Goal: Transaction & Acquisition: Book appointment/travel/reservation

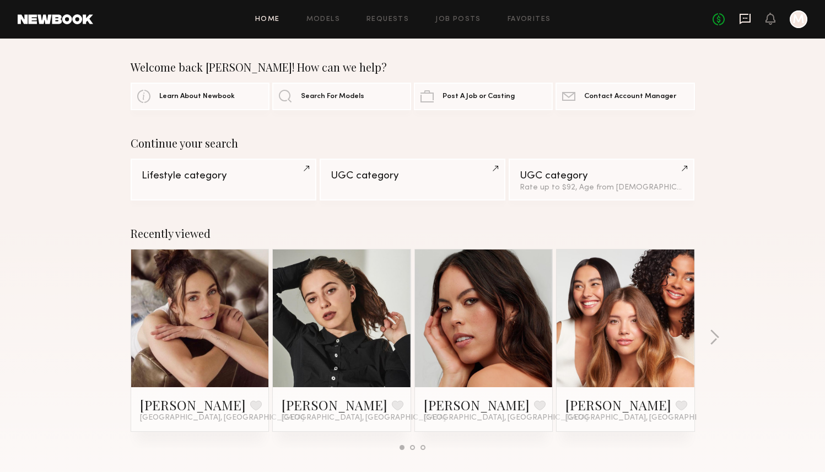
click at [747, 19] on icon at bounding box center [745, 19] width 12 height 12
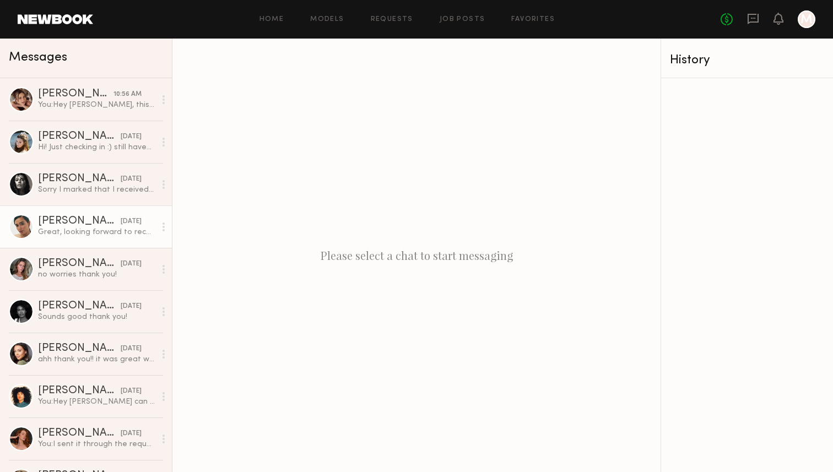
click at [117, 243] on link "Bella F. 10/03/2025 Great, looking forward to receiving product!" at bounding box center [86, 227] width 172 height 42
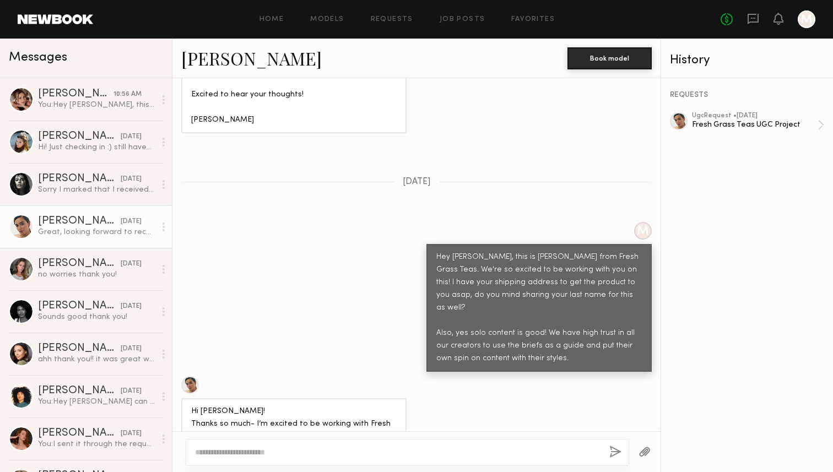
scroll to position [814, 0]
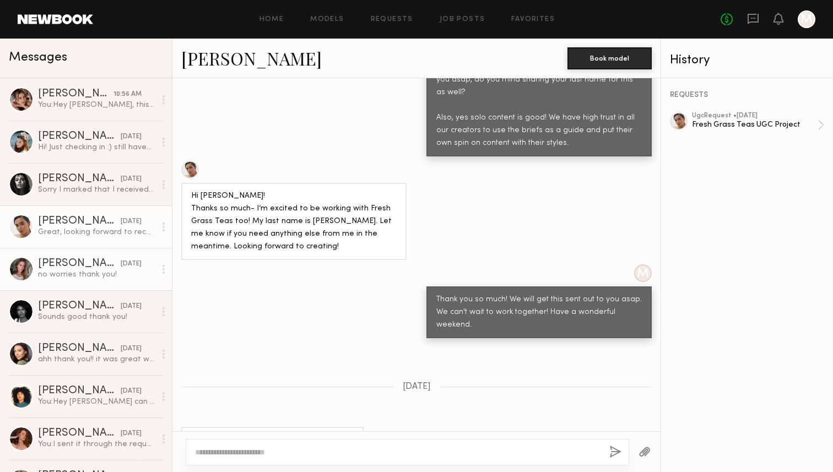
click at [98, 278] on div "no worries thank you!" at bounding box center [96, 274] width 117 height 10
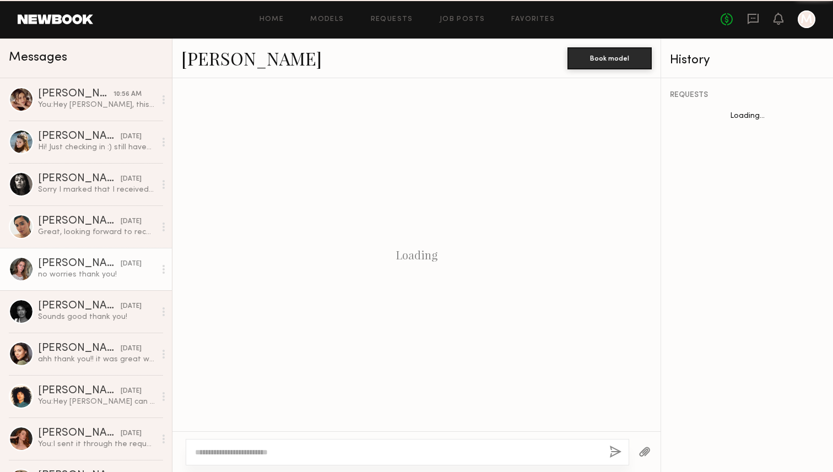
scroll to position [768, 0]
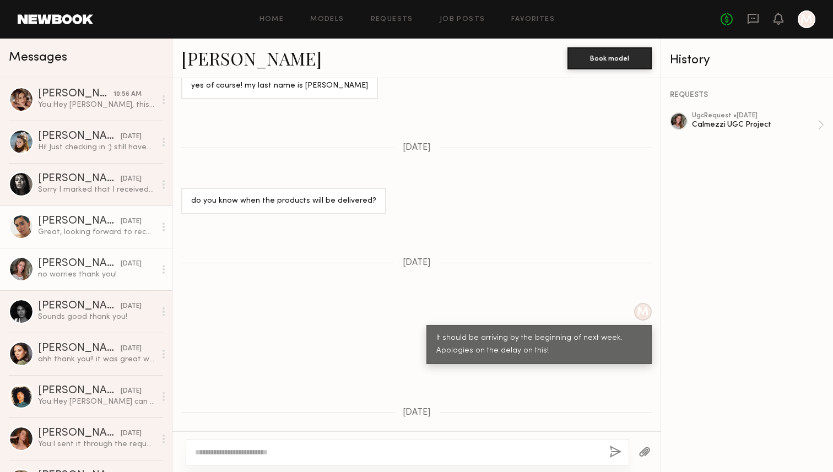
click at [90, 231] on div "Great, looking forward to receiving product!" at bounding box center [96, 232] width 117 height 10
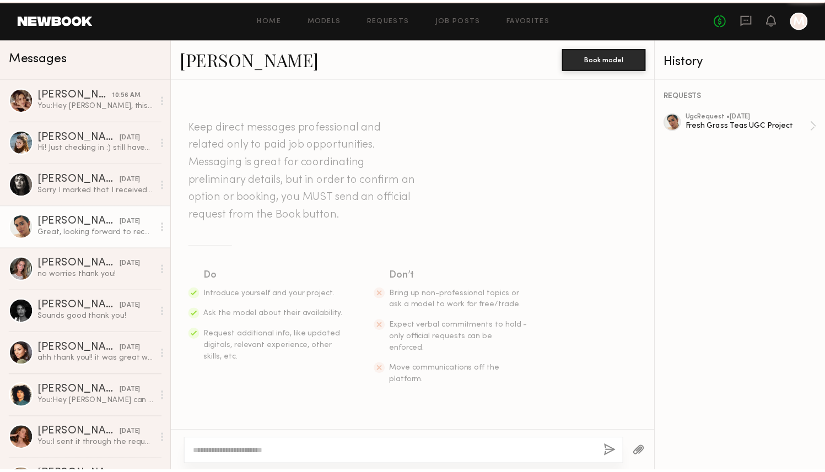
scroll to position [814, 0]
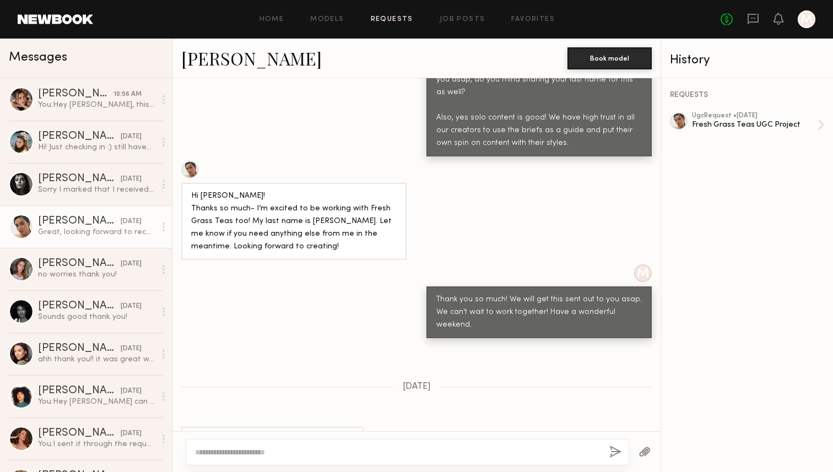
click at [409, 18] on link "Requests" at bounding box center [392, 19] width 42 height 7
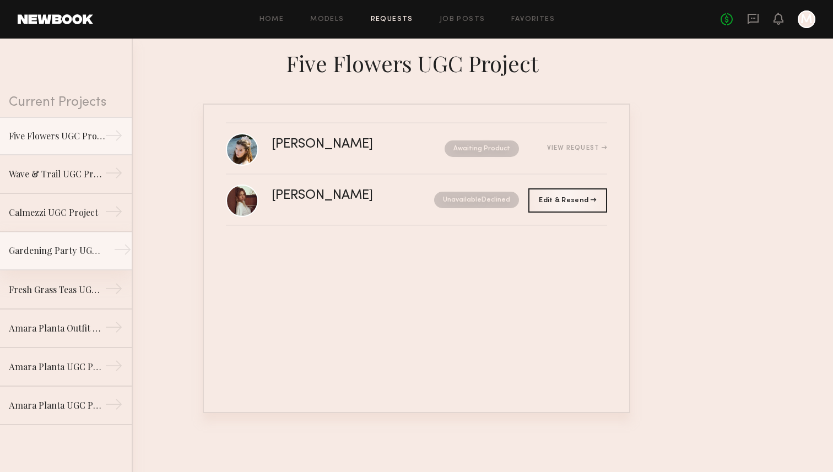
click at [96, 262] on link "Gardening Party UGC Project →" at bounding box center [66, 251] width 132 height 39
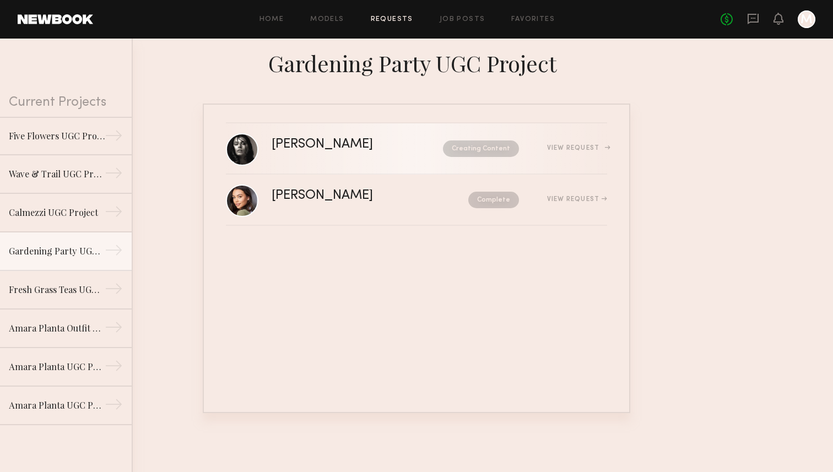
click at [332, 155] on div "Nikola S. Creating Content View Request" at bounding box center [440, 148] width 336 height 21
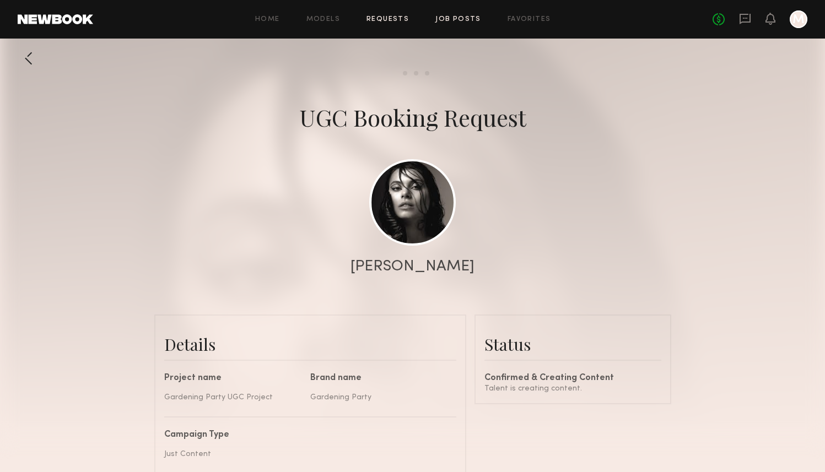
click at [451, 20] on link "Job Posts" at bounding box center [458, 19] width 46 height 7
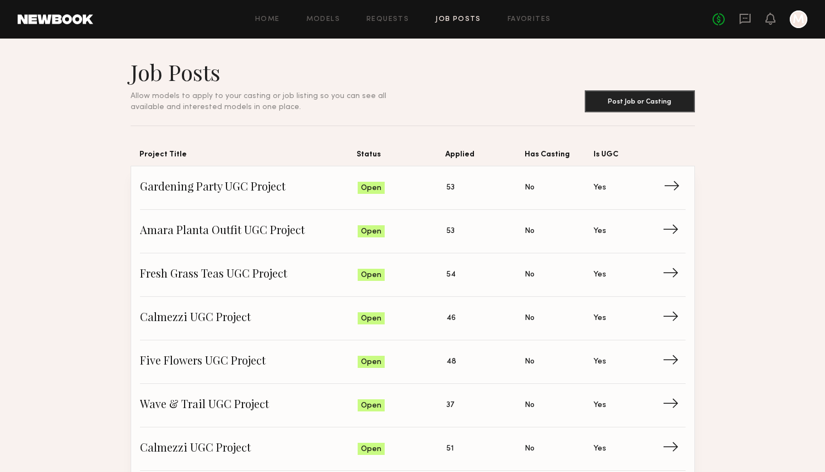
click at [278, 194] on span "Gardening Party UGC Project" at bounding box center [249, 188] width 218 height 17
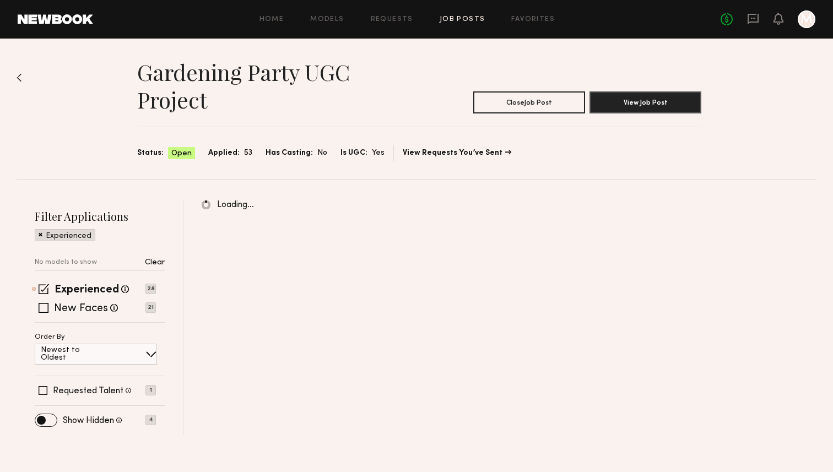
click at [157, 265] on p "Clear" at bounding box center [155, 263] width 20 height 8
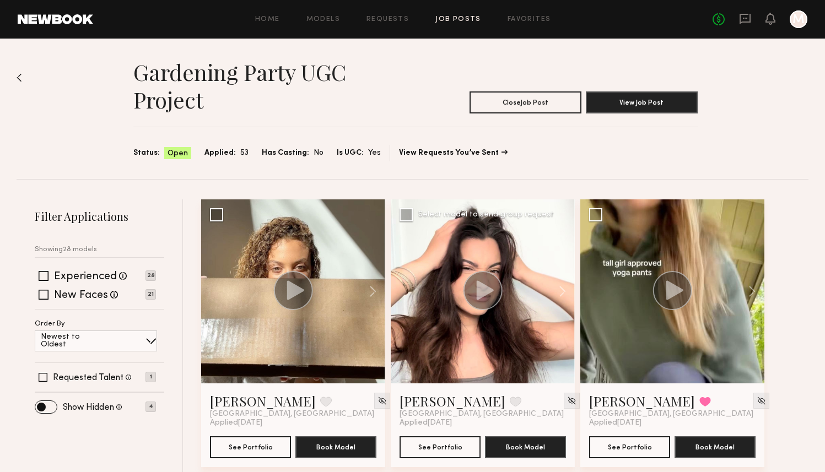
click at [467, 357] on div at bounding box center [483, 291] width 184 height 184
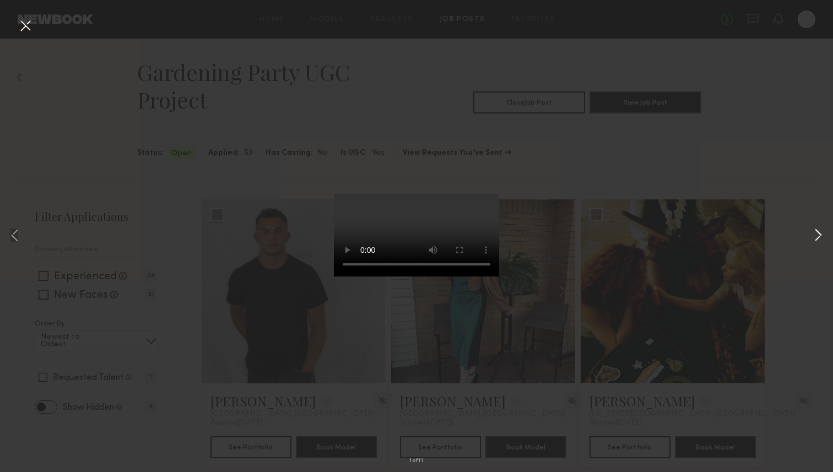
click at [819, 235] on button at bounding box center [818, 236] width 13 height 378
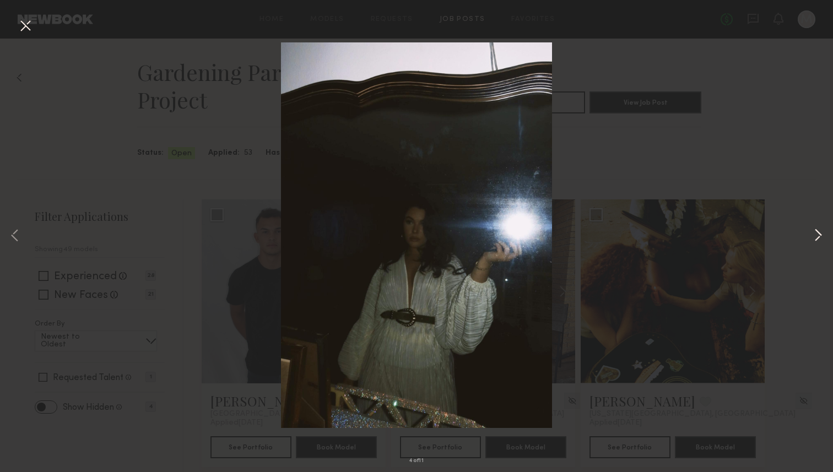
click at [819, 235] on button at bounding box center [818, 236] width 13 height 378
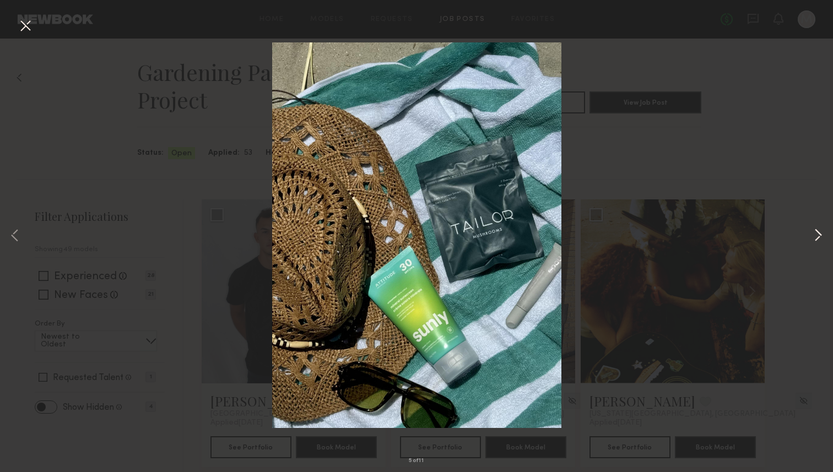
click at [819, 235] on button at bounding box center [818, 236] width 13 height 378
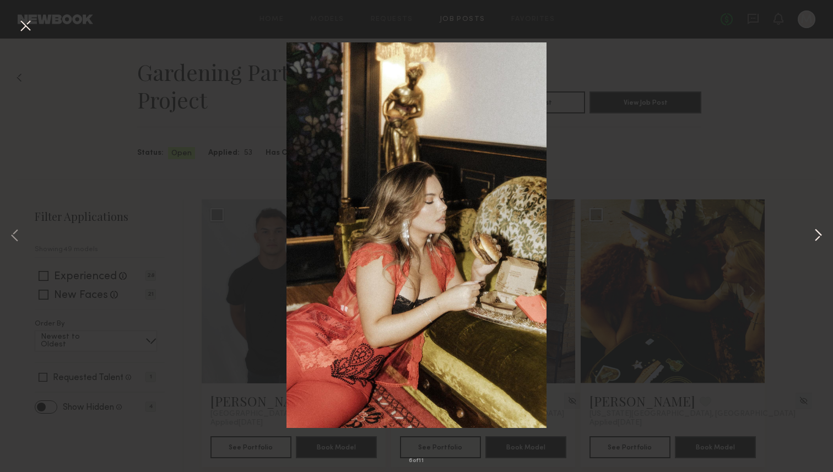
click at [819, 235] on button at bounding box center [818, 236] width 13 height 378
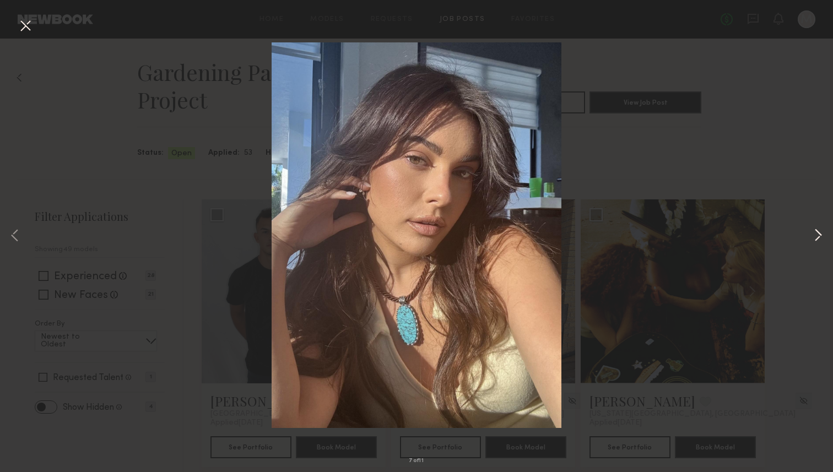
click at [819, 235] on button at bounding box center [818, 236] width 13 height 378
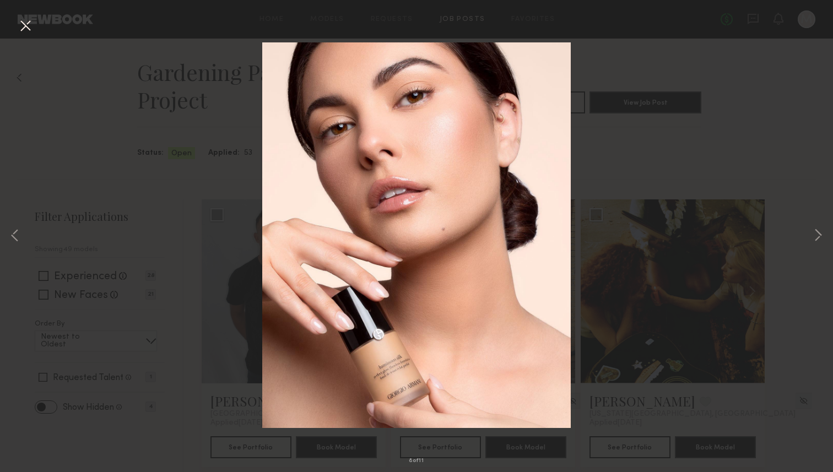
click at [25, 25] on button at bounding box center [26, 27] width 18 height 20
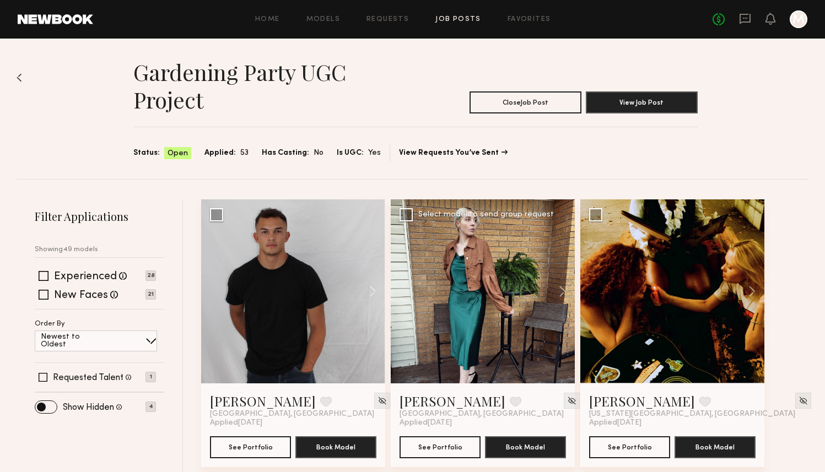
scroll to position [14, 0]
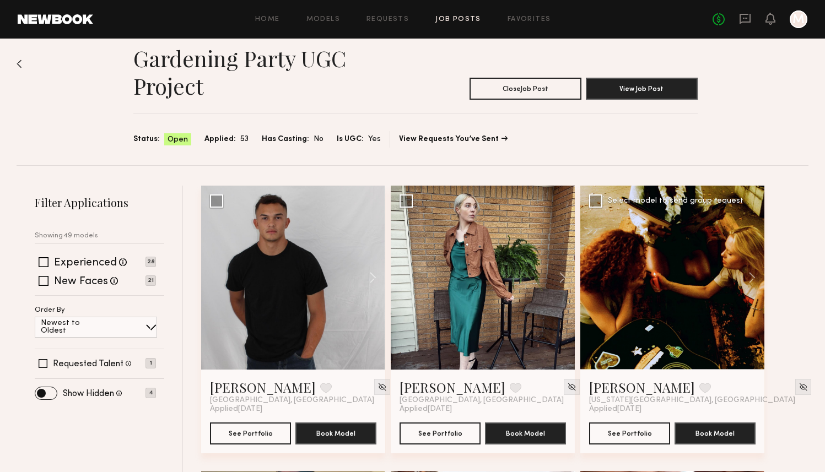
click at [724, 305] on div at bounding box center [672, 278] width 184 height 184
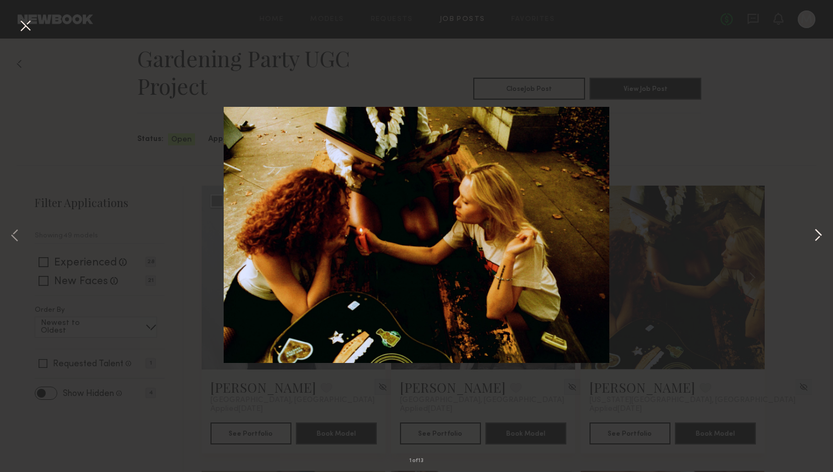
click at [817, 229] on button at bounding box center [818, 236] width 13 height 378
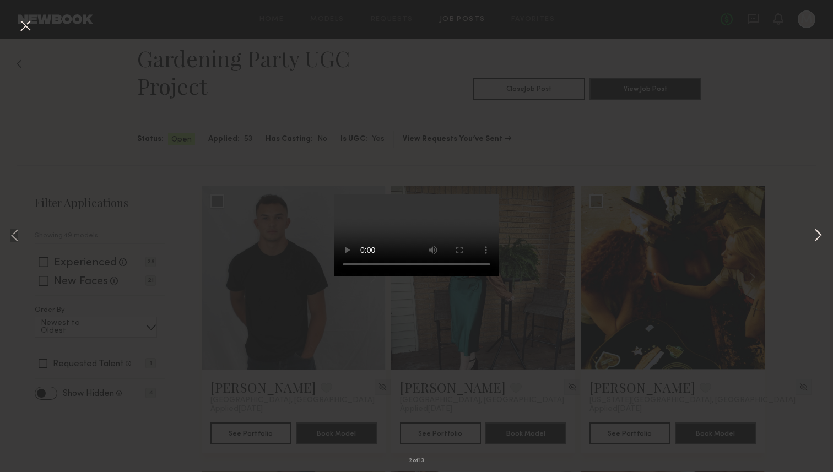
click at [821, 234] on button at bounding box center [818, 236] width 13 height 378
click at [818, 235] on button at bounding box center [818, 236] width 13 height 378
click at [762, 202] on div "5 of 13" at bounding box center [416, 236] width 833 height 472
click at [822, 238] on button at bounding box center [818, 236] width 13 height 378
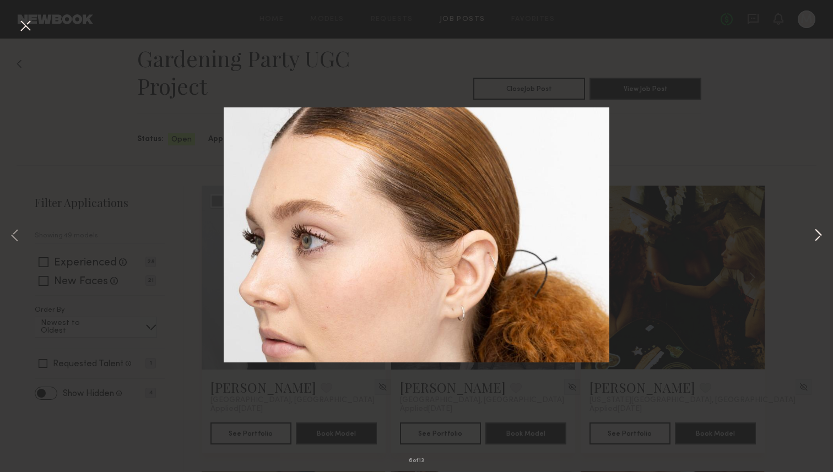
click at [822, 238] on button at bounding box center [818, 236] width 13 height 378
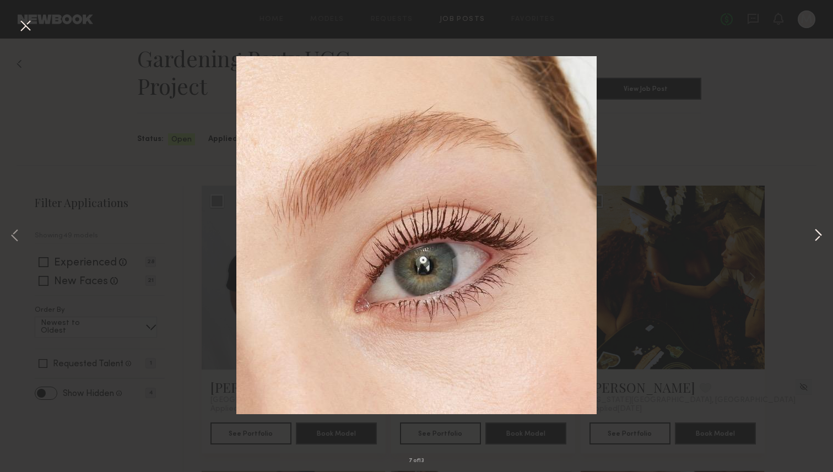
click at [822, 238] on button at bounding box center [818, 236] width 13 height 378
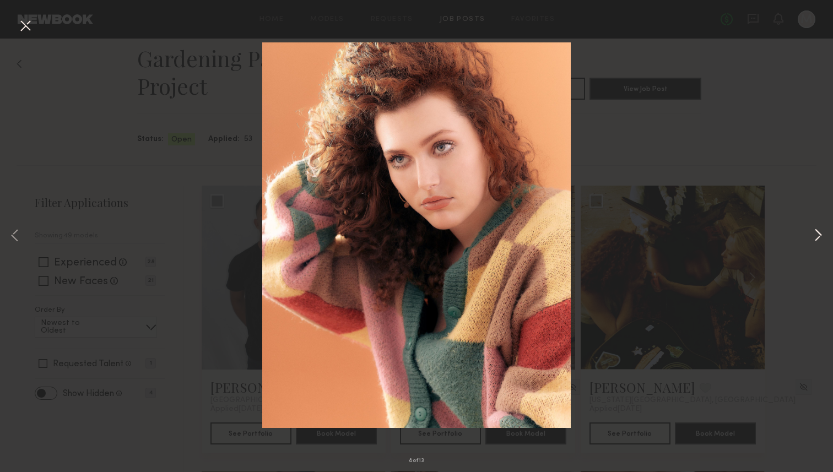
click at [821, 238] on button at bounding box center [818, 236] width 13 height 378
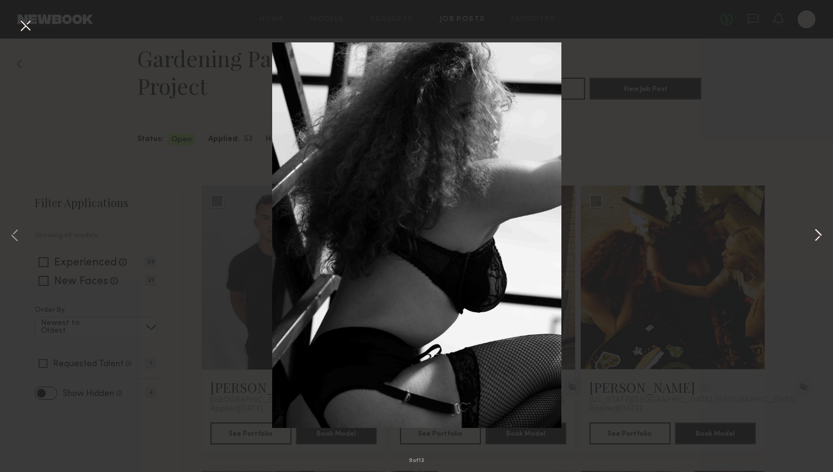
click at [821, 238] on button at bounding box center [818, 236] width 13 height 378
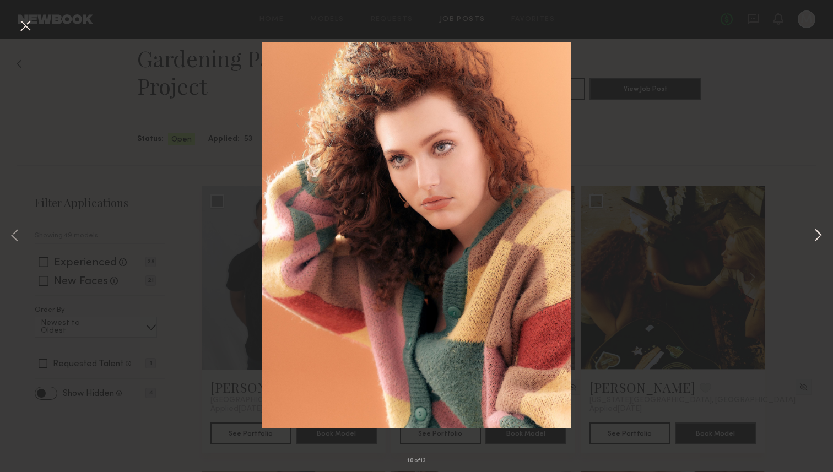
click at [821, 238] on button at bounding box center [818, 236] width 13 height 378
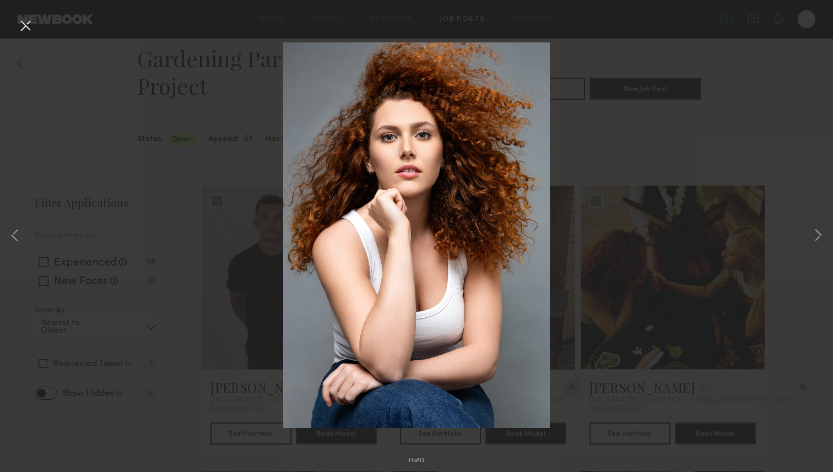
click at [27, 24] on button at bounding box center [26, 27] width 18 height 20
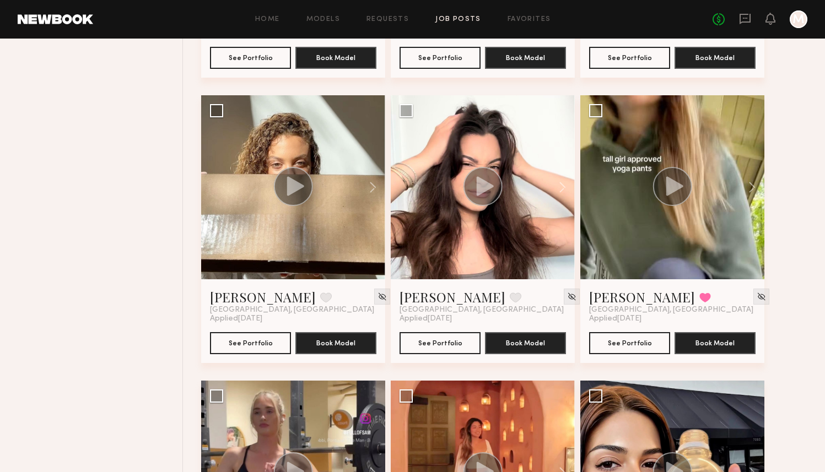
scroll to position [719, 0]
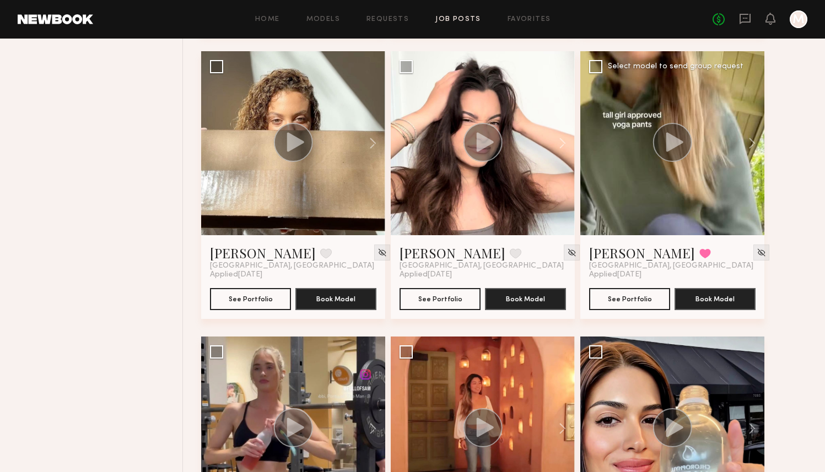
click at [679, 140] on icon at bounding box center [674, 141] width 17 height 19
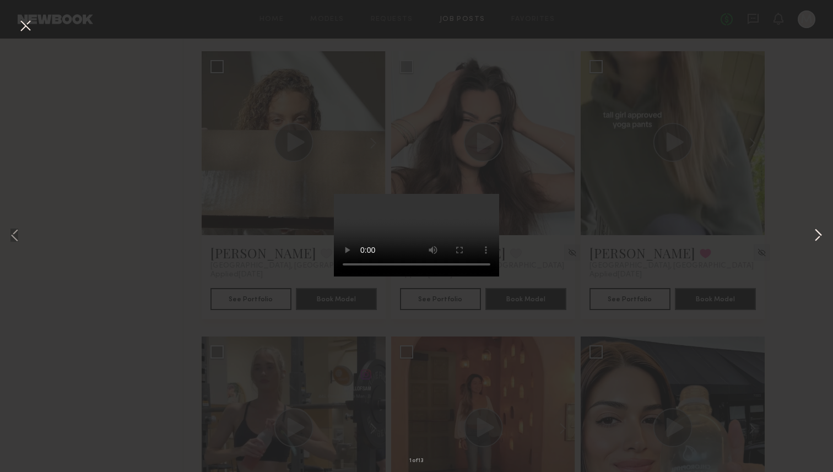
click at [819, 236] on button at bounding box center [818, 236] width 13 height 378
click at [24, 26] on button at bounding box center [26, 27] width 18 height 20
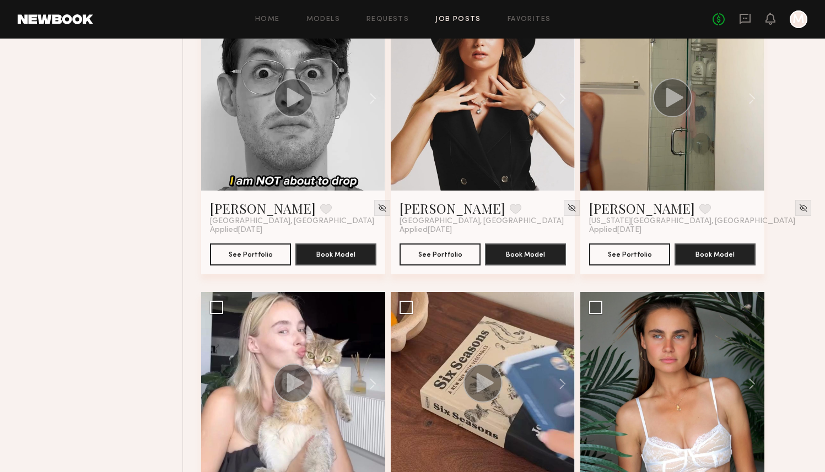
scroll to position [2140, 0]
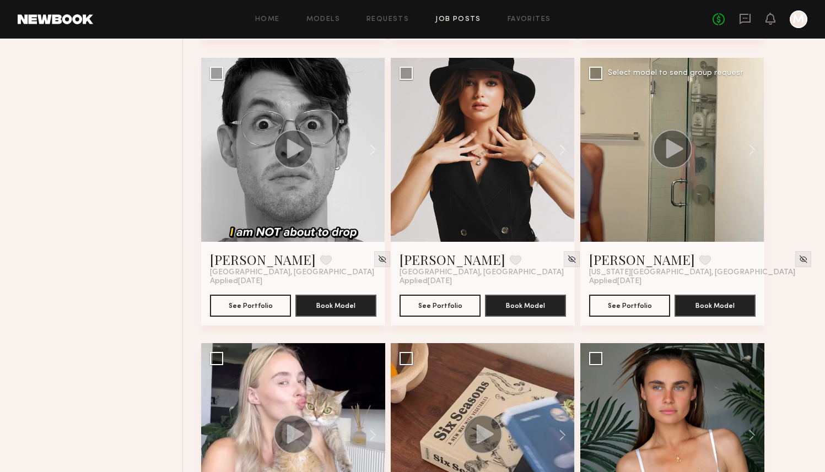
click at [670, 152] on icon at bounding box center [674, 148] width 17 height 19
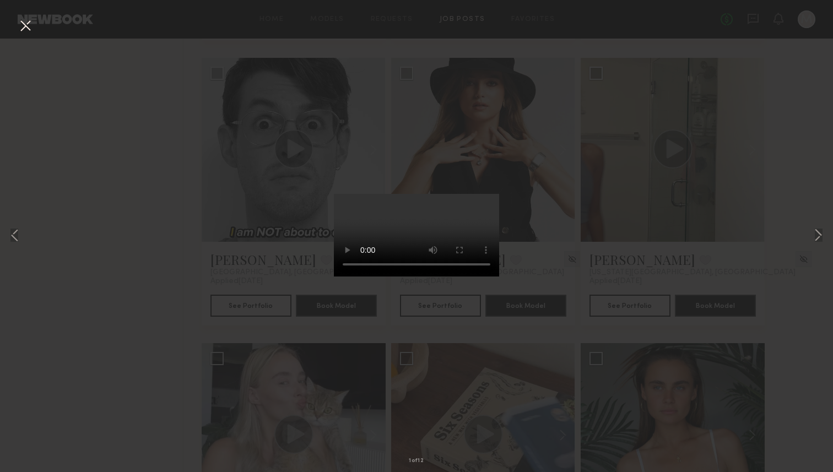
click at [23, 24] on button at bounding box center [26, 27] width 18 height 20
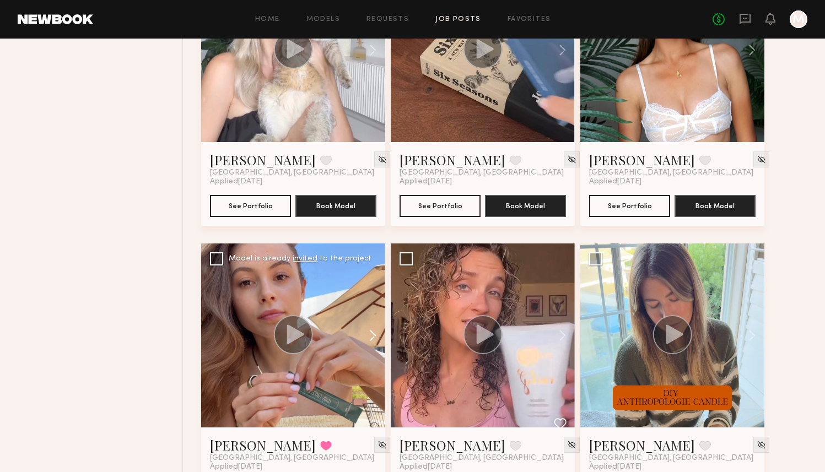
scroll to position [2408, 0]
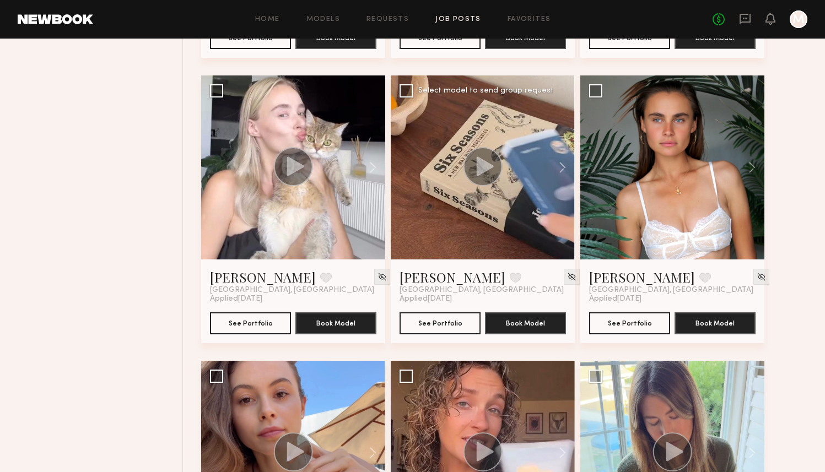
click at [492, 173] on circle at bounding box center [482, 166] width 39 height 39
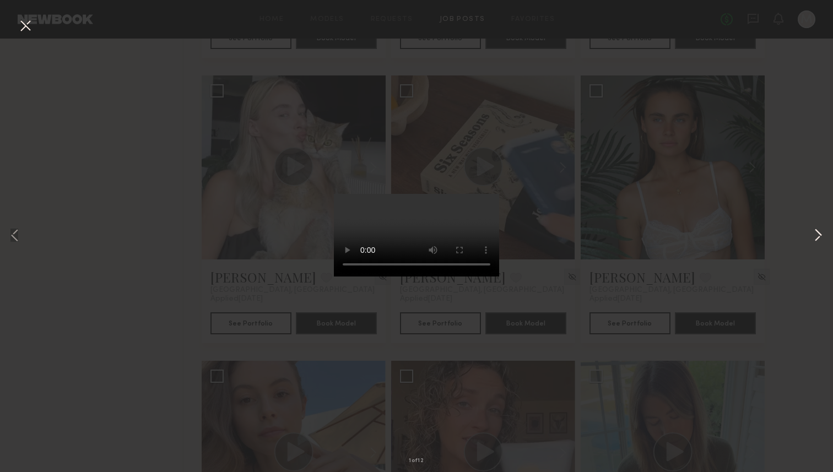
click at [823, 234] on button at bounding box center [818, 236] width 13 height 378
click at [819, 236] on button at bounding box center [818, 236] width 13 height 378
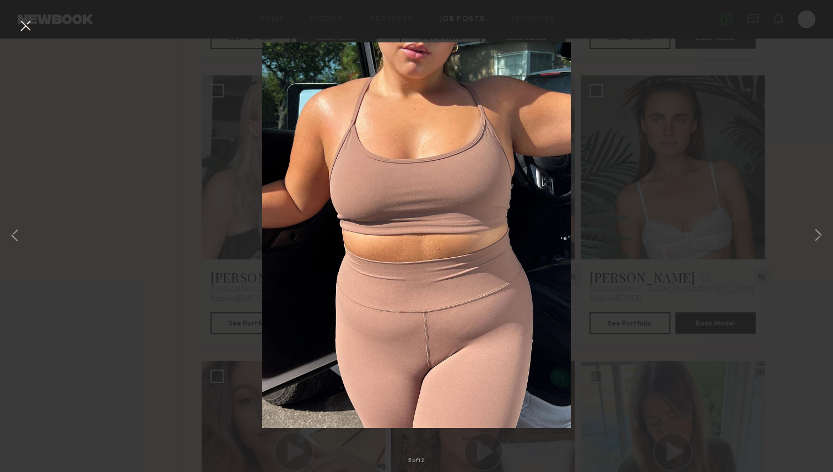
click at [30, 32] on button at bounding box center [26, 27] width 18 height 20
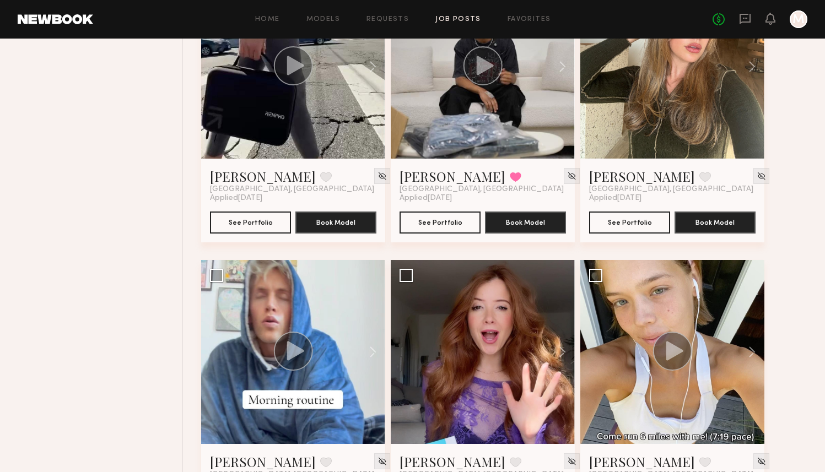
scroll to position [1638, 0]
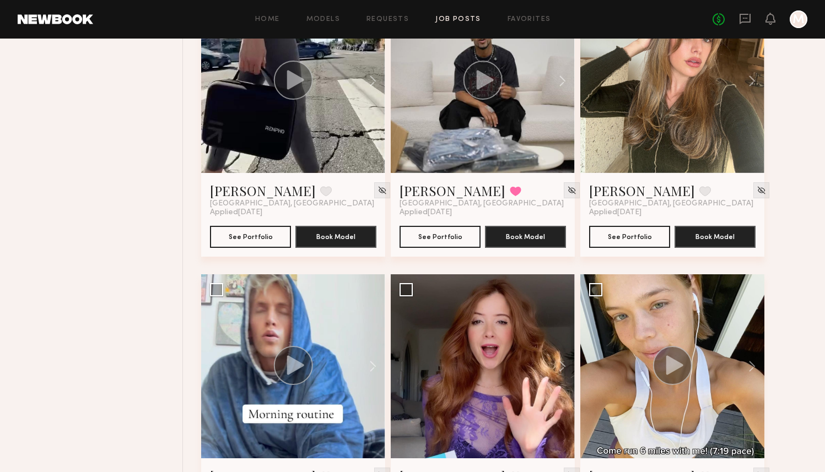
click at [538, 14] on div "Home Models Requests Job Posts Favorites Sign Out No fees up to $5,000 M" at bounding box center [450, 19] width 714 height 18
click at [535, 19] on link "Favorites" at bounding box center [530, 19] width 44 height 7
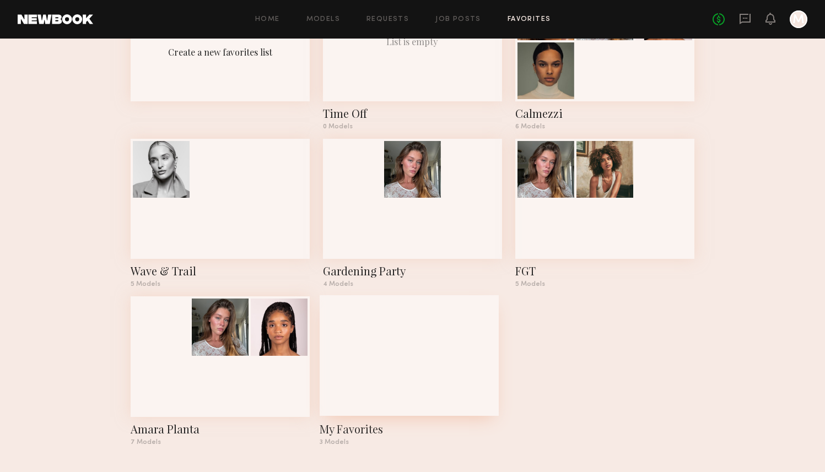
scroll to position [45, 0]
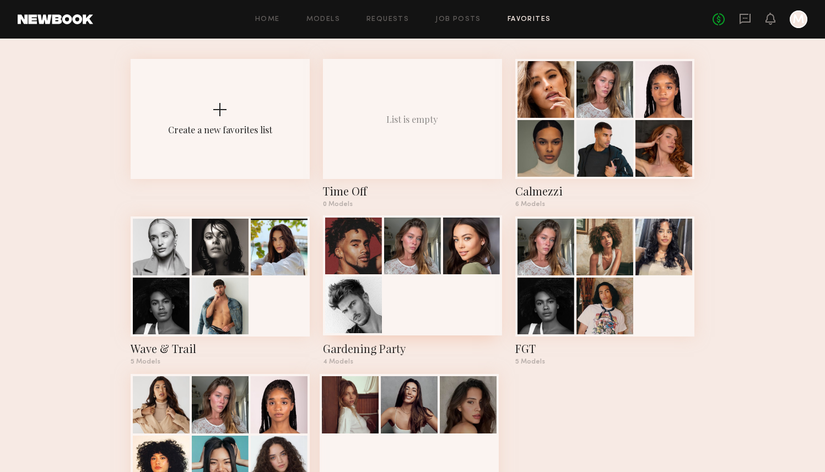
click at [401, 295] on div at bounding box center [412, 275] width 179 height 120
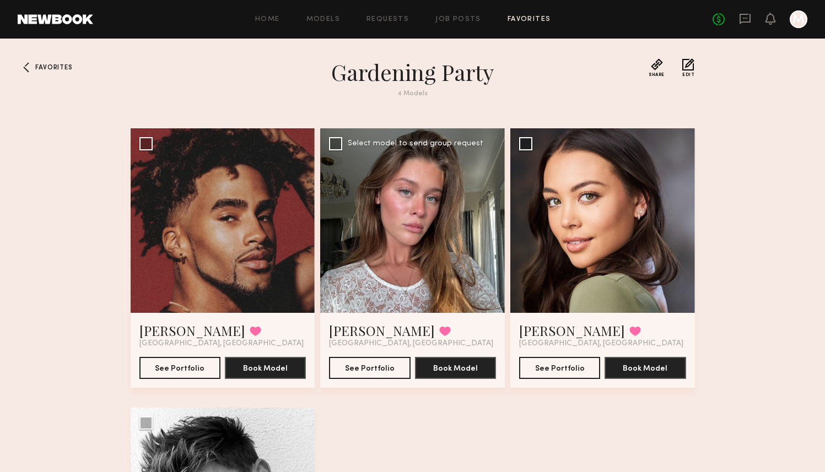
click at [446, 290] on div at bounding box center [412, 220] width 185 height 185
click at [409, 227] on div at bounding box center [412, 220] width 185 height 185
click at [373, 374] on button "See Portfolio" at bounding box center [369, 368] width 81 height 22
click at [527, 15] on div "Home Models Requests Job Posts Favorites Sign Out No fees up to $5,000 M" at bounding box center [450, 19] width 714 height 18
click at [450, 19] on link "Job Posts" at bounding box center [458, 19] width 46 height 7
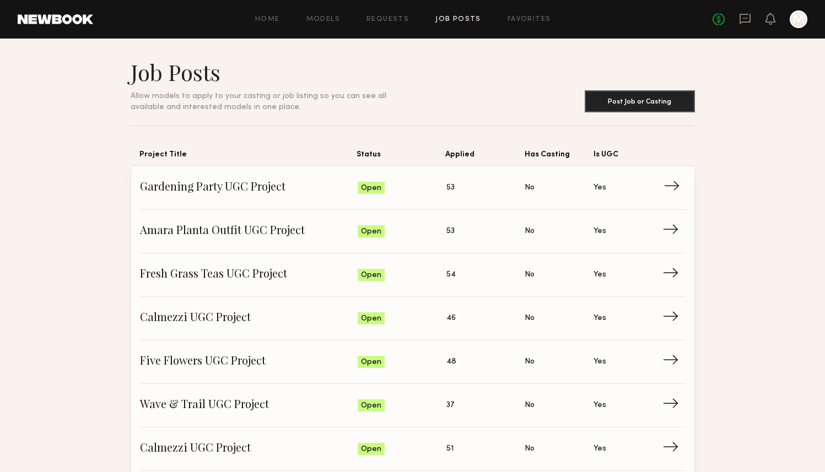
click at [274, 203] on link "Gardening Party UGC Project Status: Open Applied: 53 Has Casting: No Is UGC: Ye…" at bounding box center [413, 188] width 546 height 44
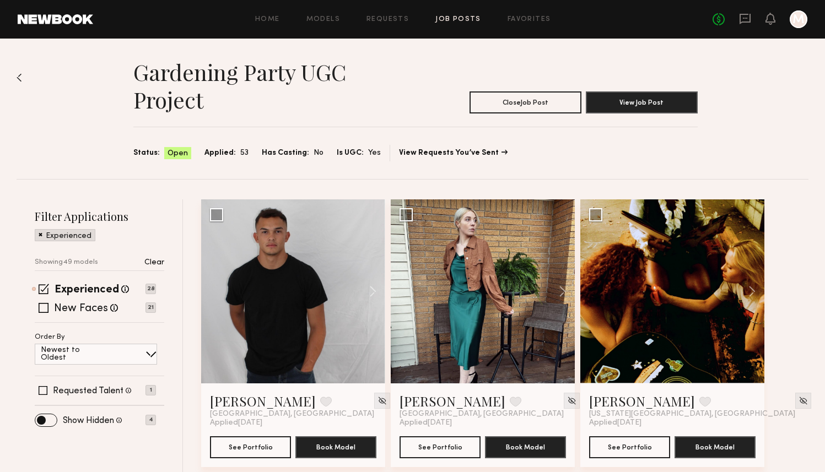
click at [151, 262] on p "Clear" at bounding box center [154, 263] width 20 height 8
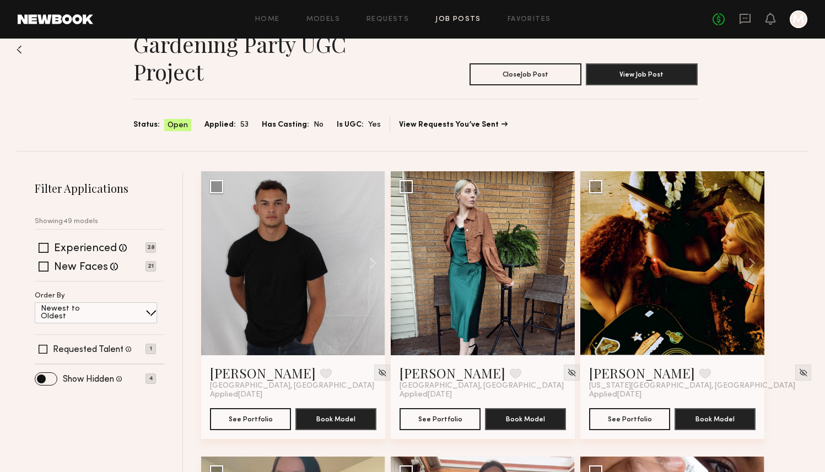
scroll to position [105, 0]
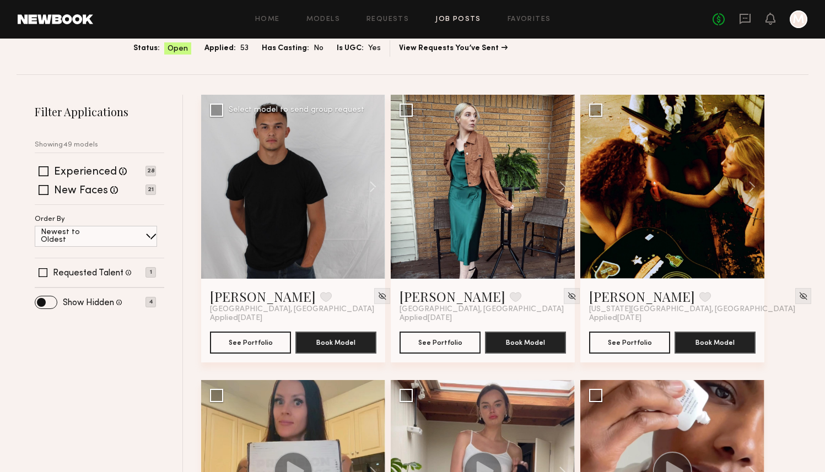
click at [281, 212] on div at bounding box center [293, 187] width 184 height 184
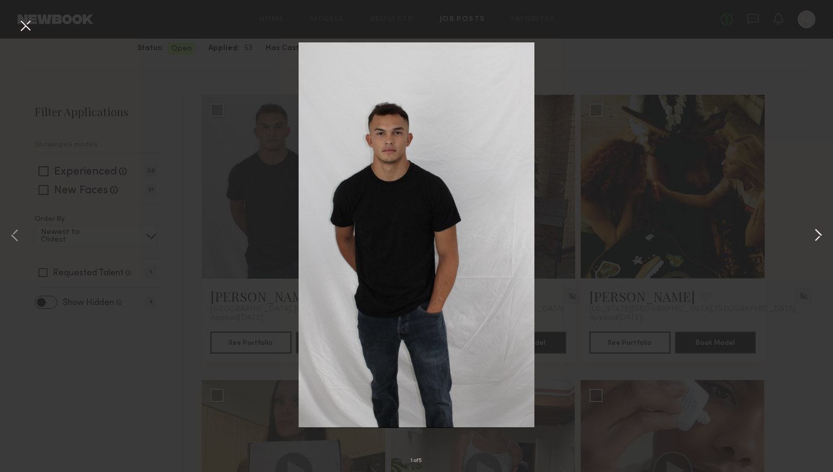
click at [822, 234] on button at bounding box center [818, 236] width 13 height 378
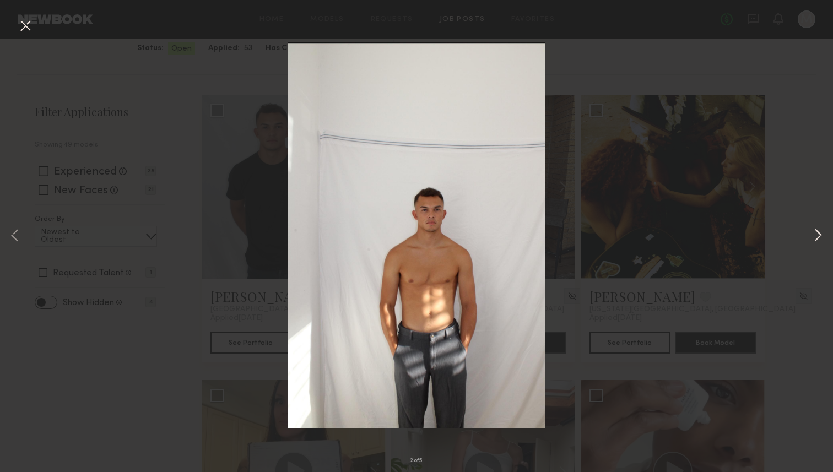
click at [822, 234] on button at bounding box center [818, 236] width 13 height 378
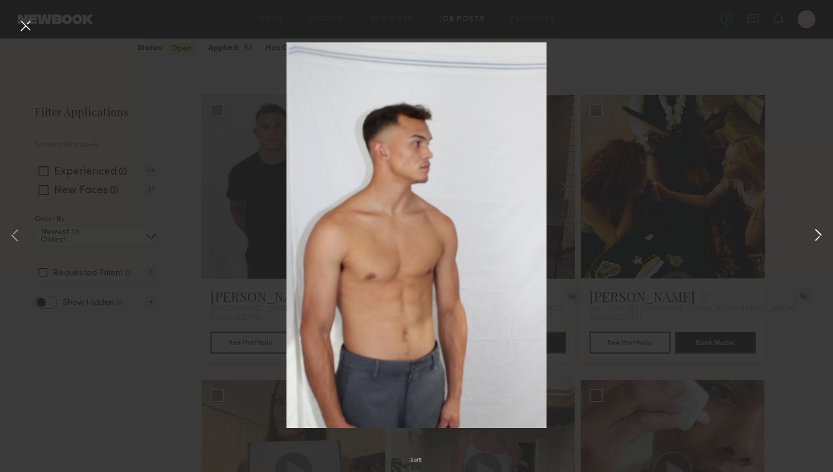
click at [822, 234] on button at bounding box center [818, 236] width 13 height 378
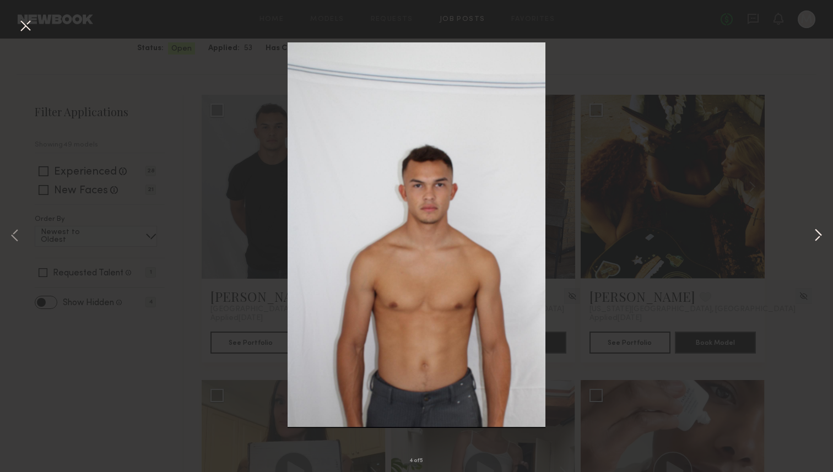
click at [821, 236] on button at bounding box center [818, 236] width 13 height 378
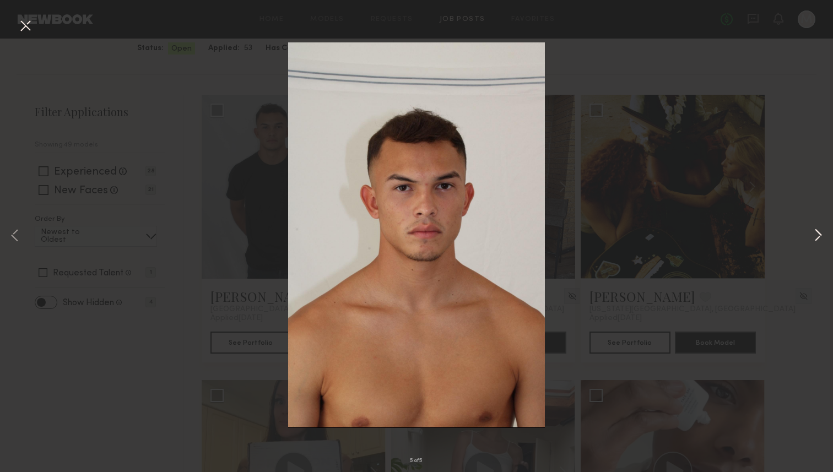
click at [821, 236] on button at bounding box center [818, 236] width 13 height 378
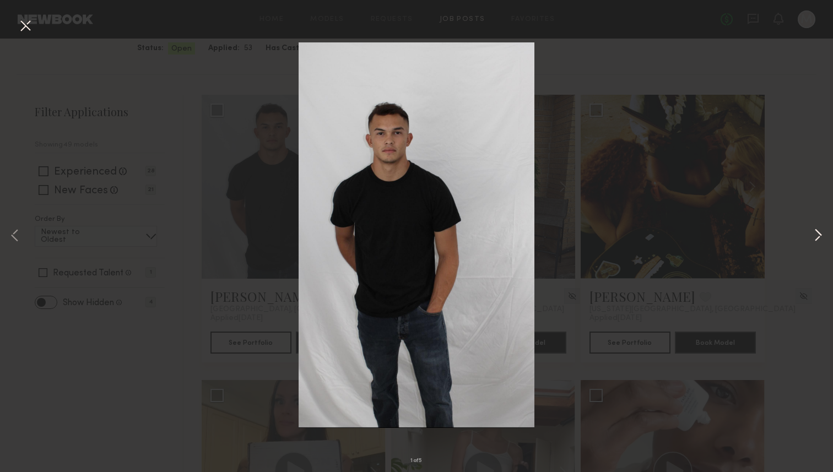
click at [821, 236] on button at bounding box center [818, 236] width 13 height 378
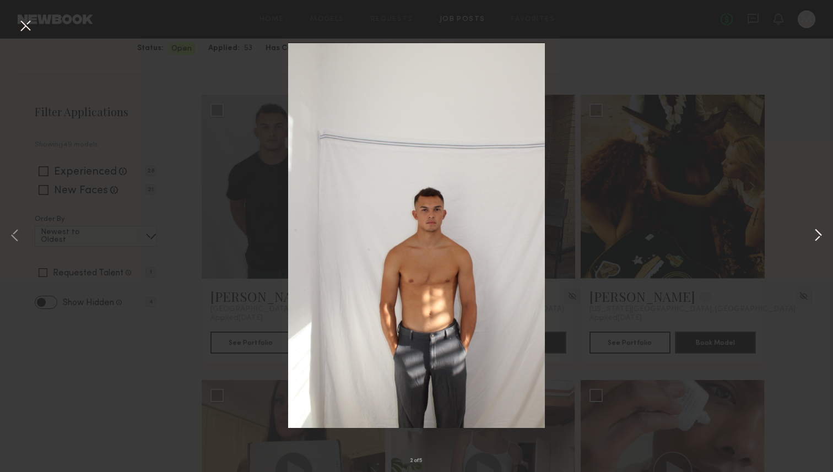
click at [821, 236] on button at bounding box center [818, 236] width 13 height 378
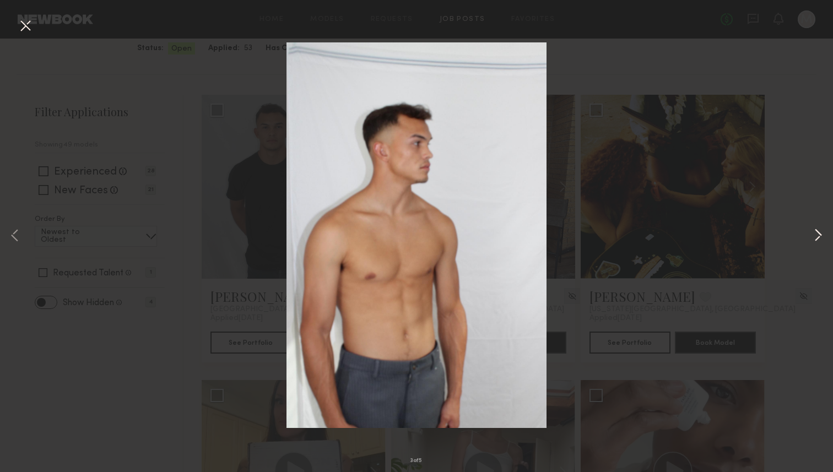
click at [821, 236] on button at bounding box center [818, 236] width 13 height 378
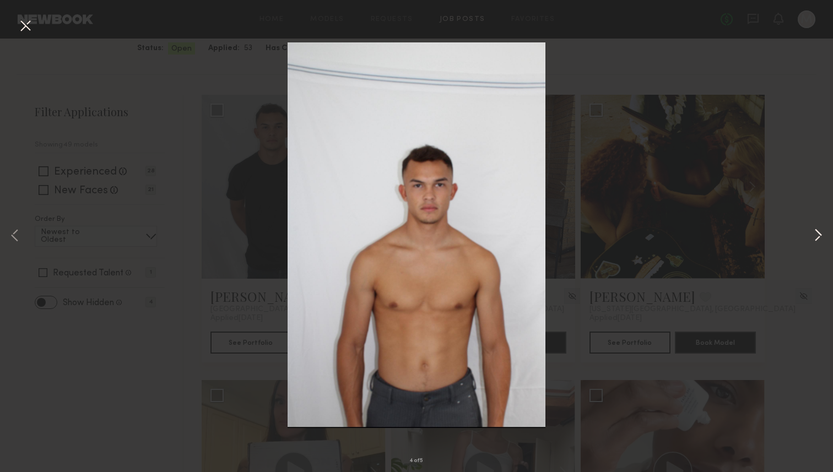
click at [821, 236] on button at bounding box center [818, 236] width 13 height 378
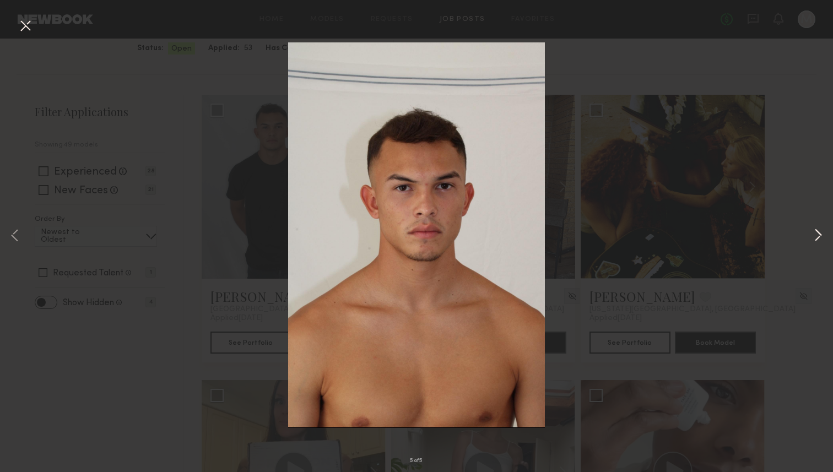
click at [821, 236] on button at bounding box center [818, 236] width 13 height 378
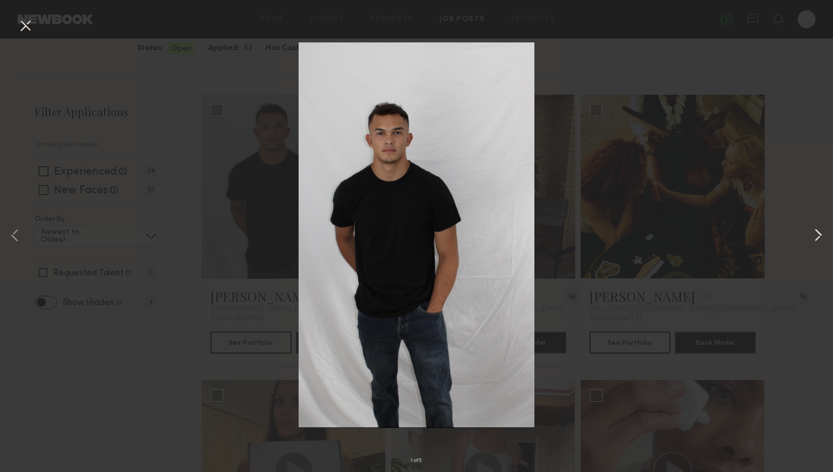
click at [821, 236] on button at bounding box center [818, 236] width 13 height 378
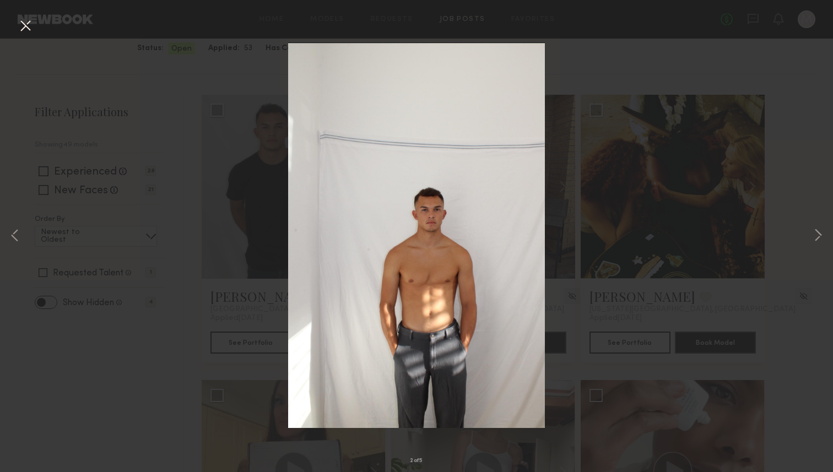
click at [697, 231] on div "2 of 5" at bounding box center [416, 236] width 833 height 472
click at [18, 26] on button at bounding box center [26, 27] width 18 height 20
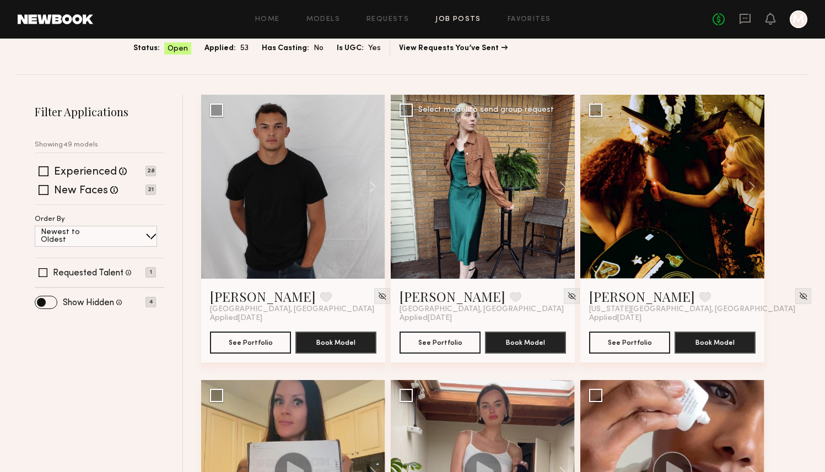
click at [497, 202] on div at bounding box center [483, 187] width 184 height 184
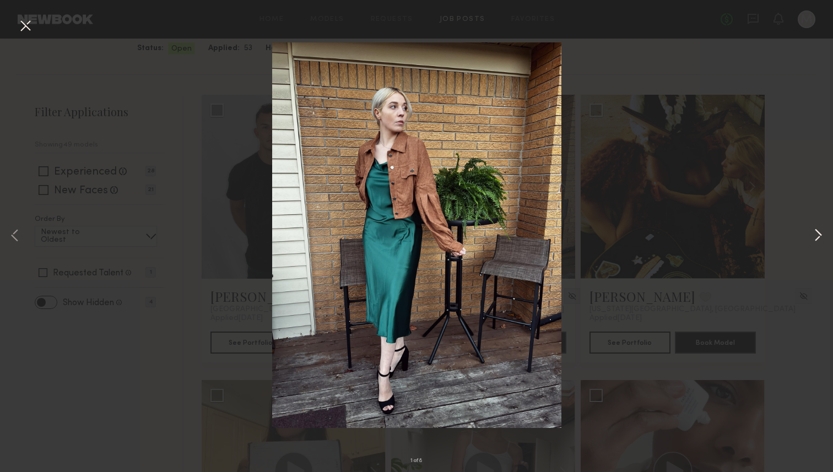
click at [817, 236] on button at bounding box center [818, 236] width 13 height 378
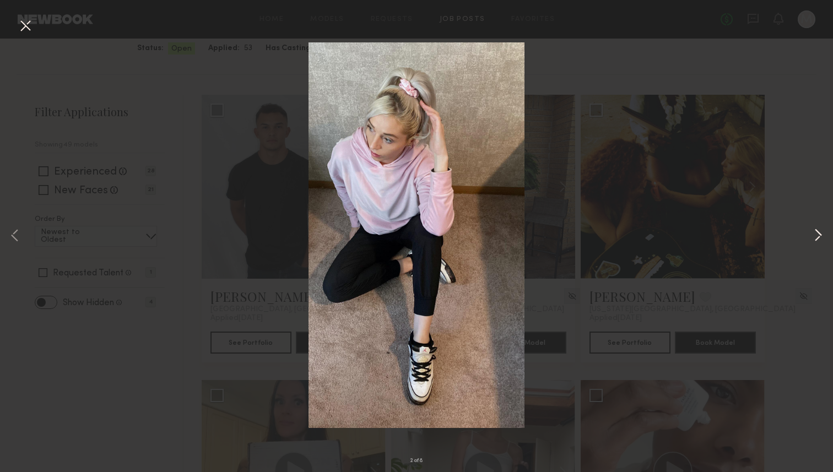
click at [817, 236] on button at bounding box center [818, 236] width 13 height 378
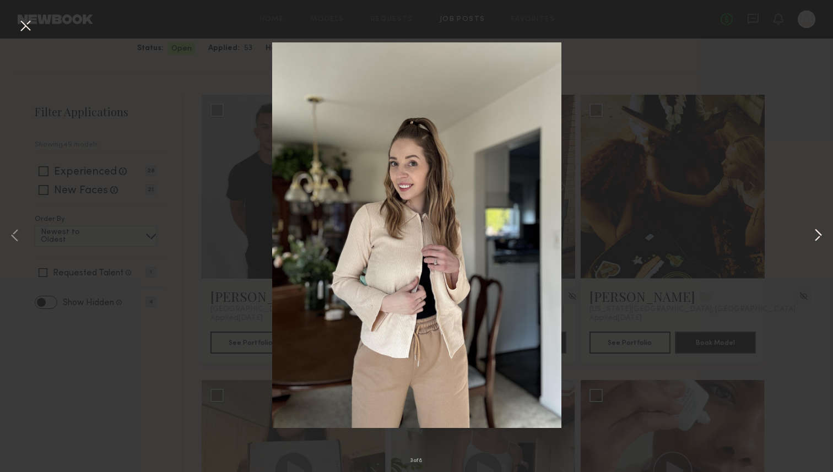
click at [817, 236] on button at bounding box center [818, 236] width 13 height 378
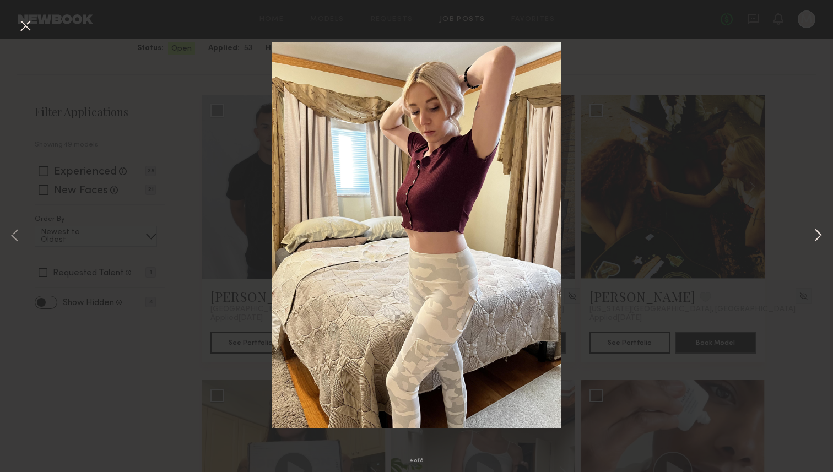
click at [817, 236] on button at bounding box center [818, 236] width 13 height 378
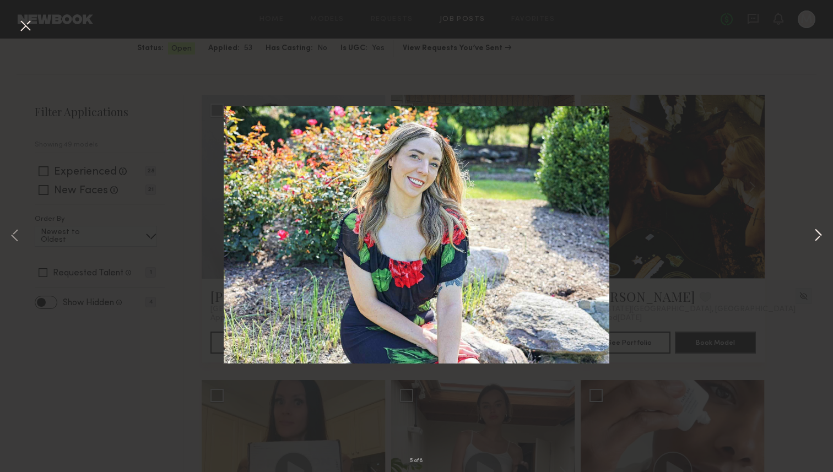
click at [817, 236] on button at bounding box center [818, 236] width 13 height 378
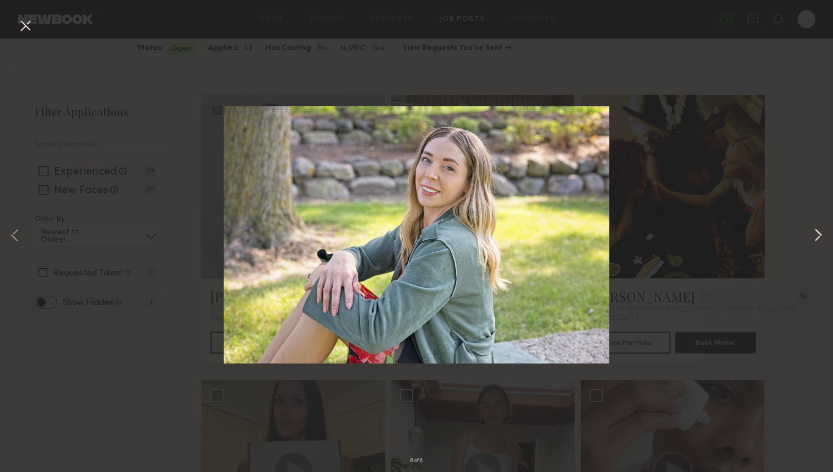
click at [817, 236] on button at bounding box center [818, 236] width 13 height 378
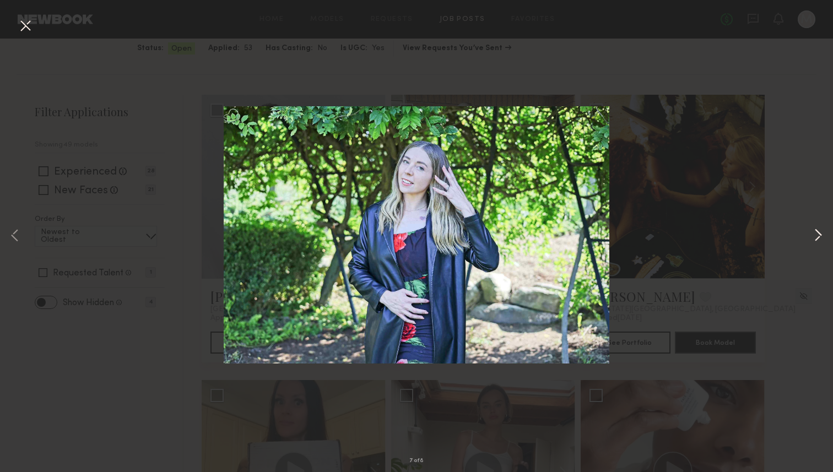
click at [817, 236] on button at bounding box center [818, 236] width 13 height 378
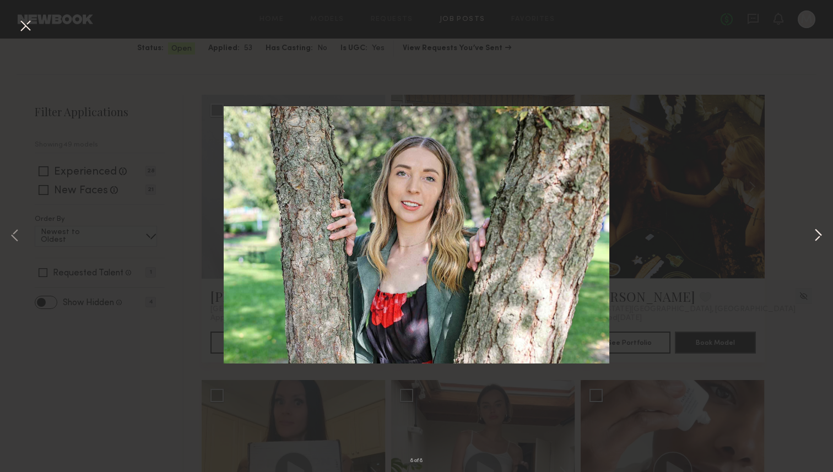
click at [817, 236] on button at bounding box center [818, 236] width 13 height 378
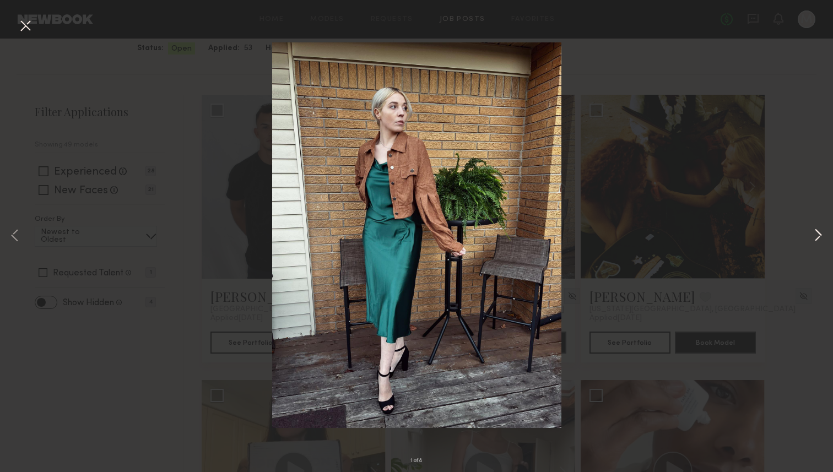
click at [817, 236] on button at bounding box center [818, 236] width 13 height 378
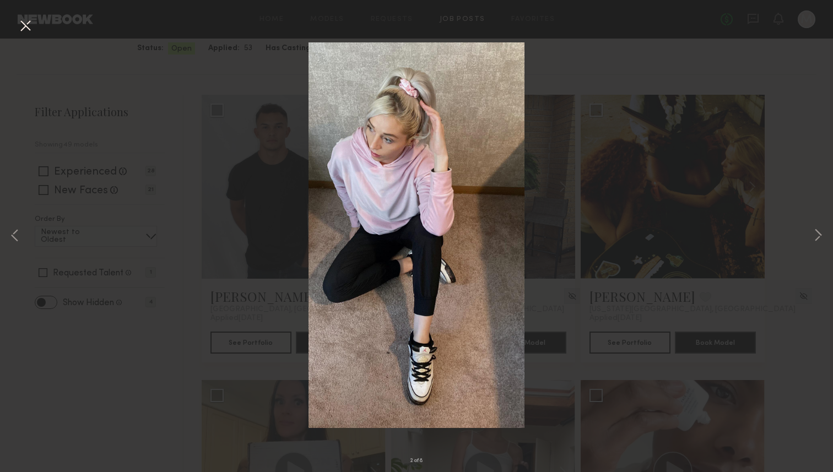
click at [17, 23] on button at bounding box center [26, 27] width 18 height 20
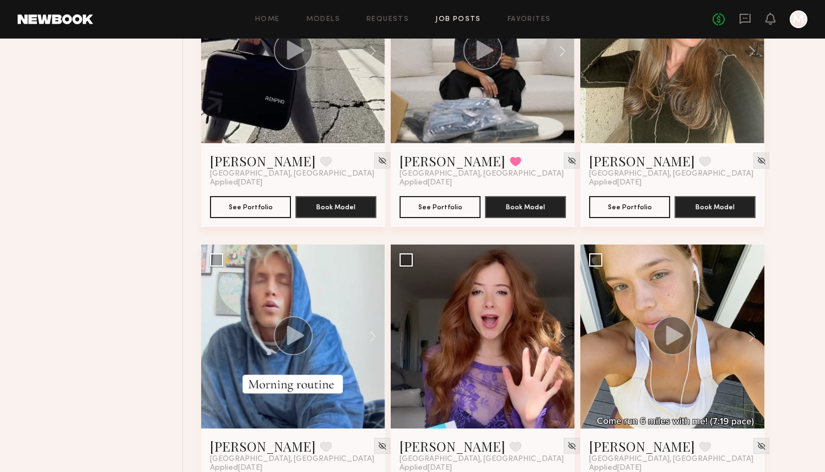
scroll to position [1724, 0]
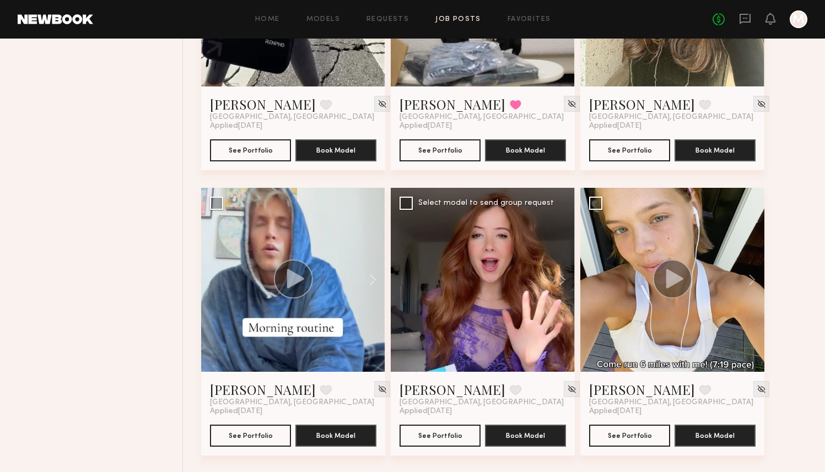
click at [499, 294] on div at bounding box center [483, 280] width 184 height 184
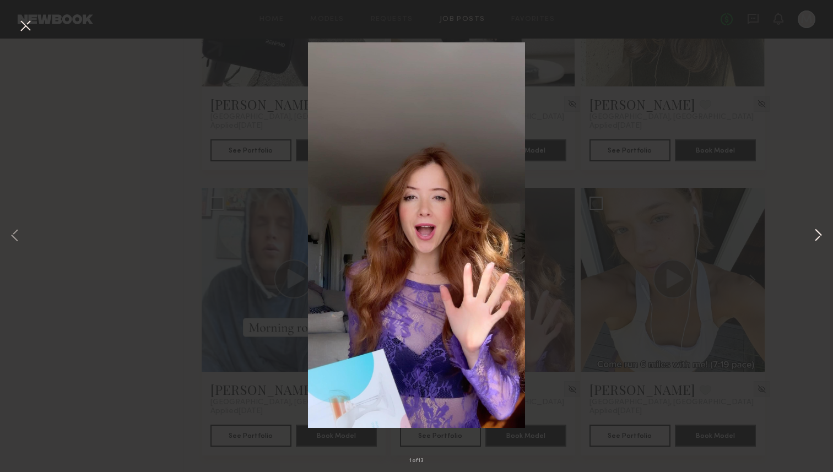
click at [814, 232] on button at bounding box center [818, 236] width 13 height 378
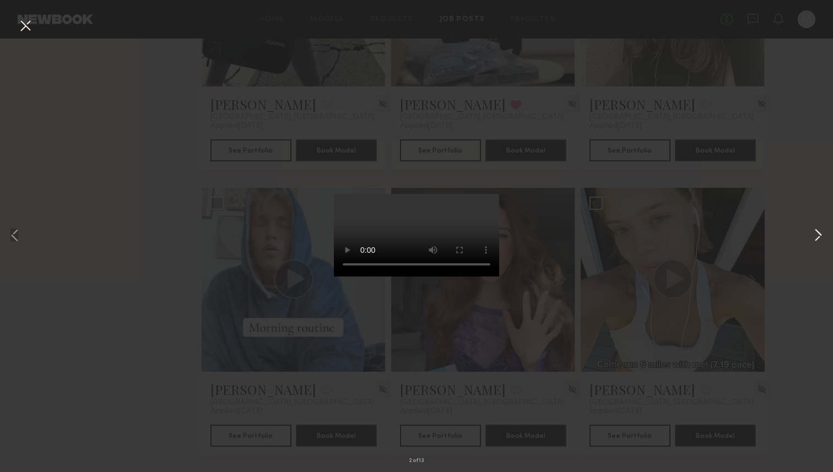
click at [819, 236] on button at bounding box center [818, 236] width 13 height 378
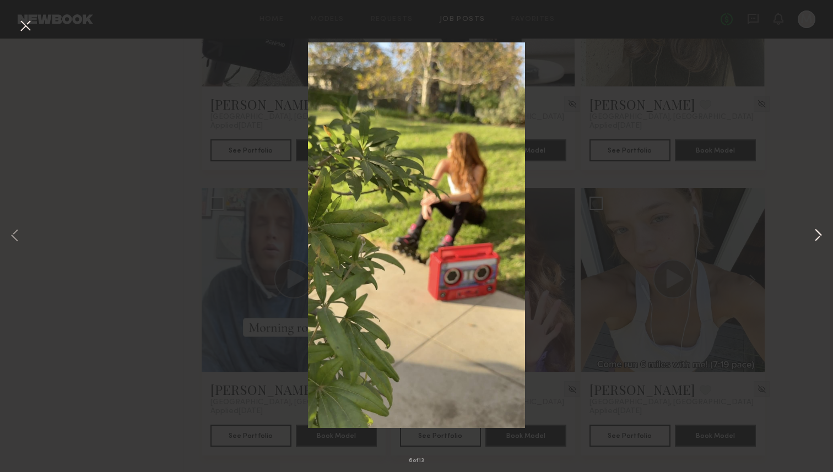
click at [819, 236] on button at bounding box center [818, 236] width 13 height 378
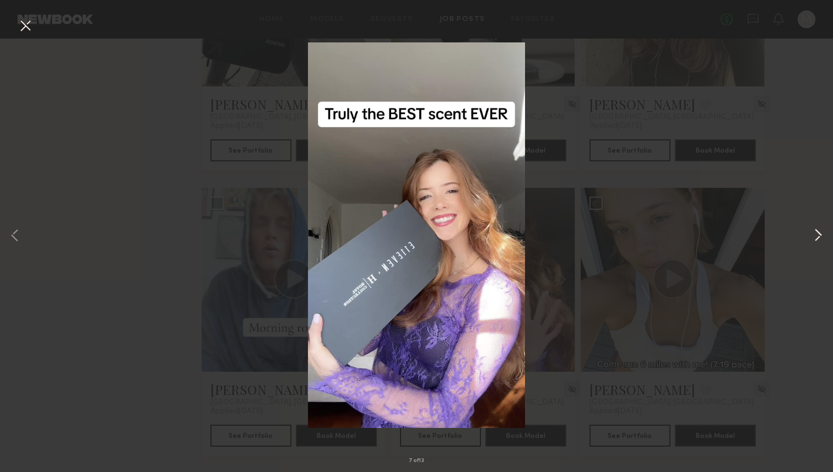
click at [821, 233] on button at bounding box center [818, 236] width 13 height 378
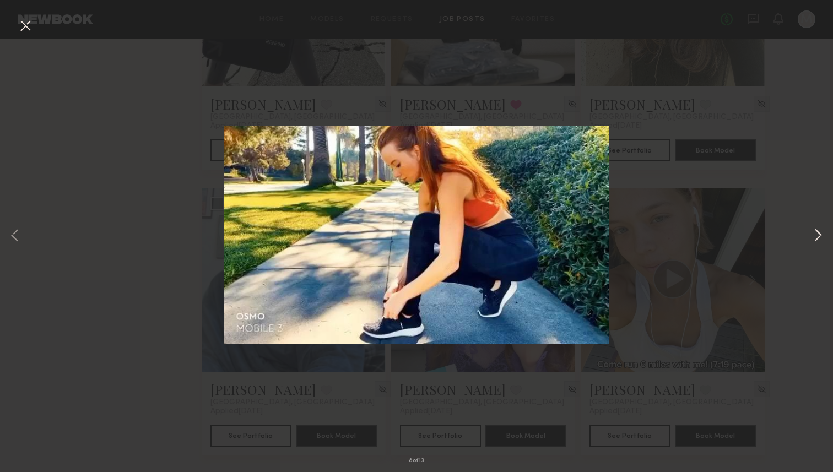
click at [821, 233] on button at bounding box center [818, 236] width 13 height 378
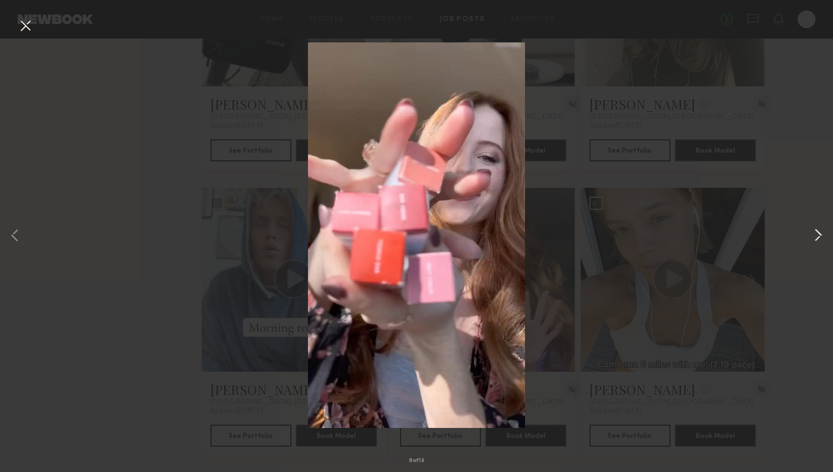
click at [821, 233] on button at bounding box center [818, 236] width 13 height 378
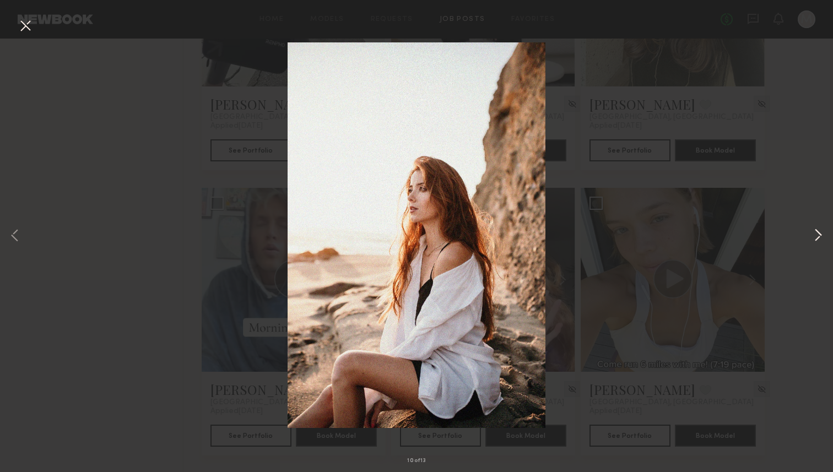
click at [821, 233] on button at bounding box center [818, 236] width 13 height 378
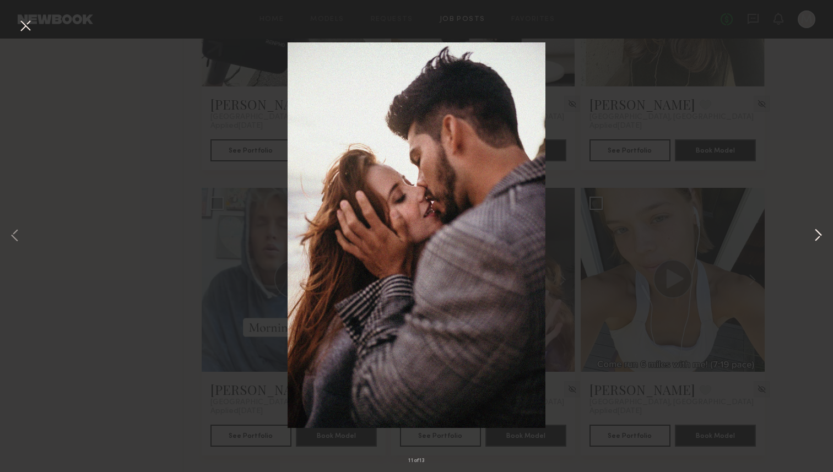
click at [820, 234] on button at bounding box center [818, 236] width 13 height 378
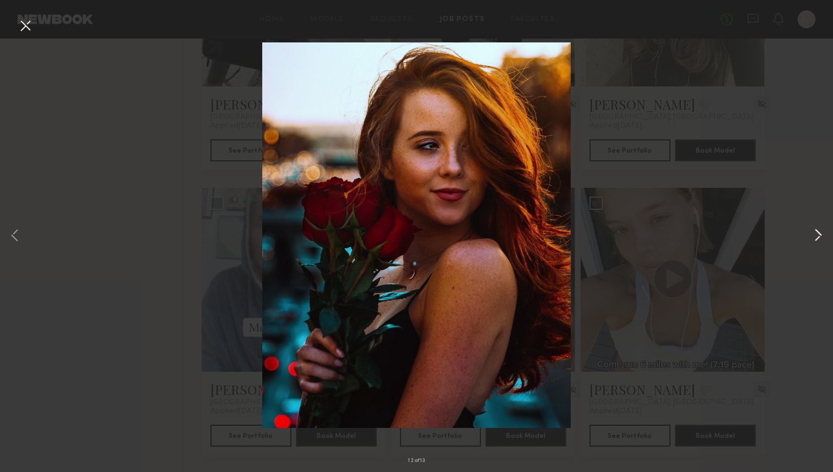
click at [820, 234] on button at bounding box center [818, 236] width 13 height 378
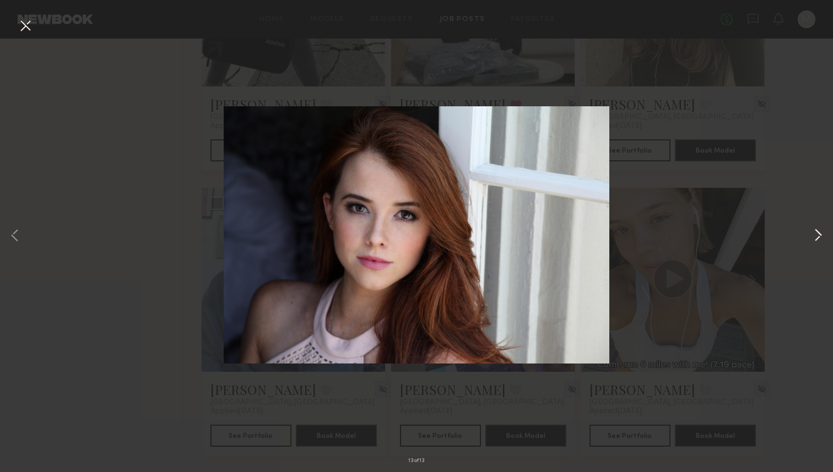
click at [820, 234] on button at bounding box center [818, 236] width 13 height 378
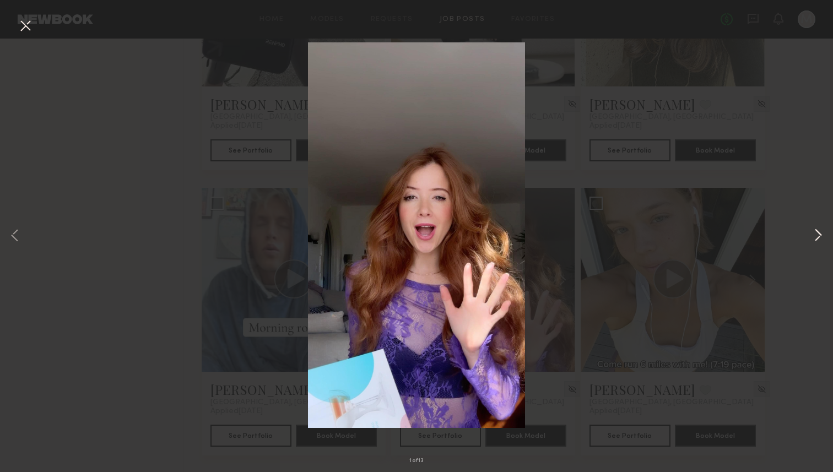
click at [820, 234] on button at bounding box center [818, 236] width 13 height 378
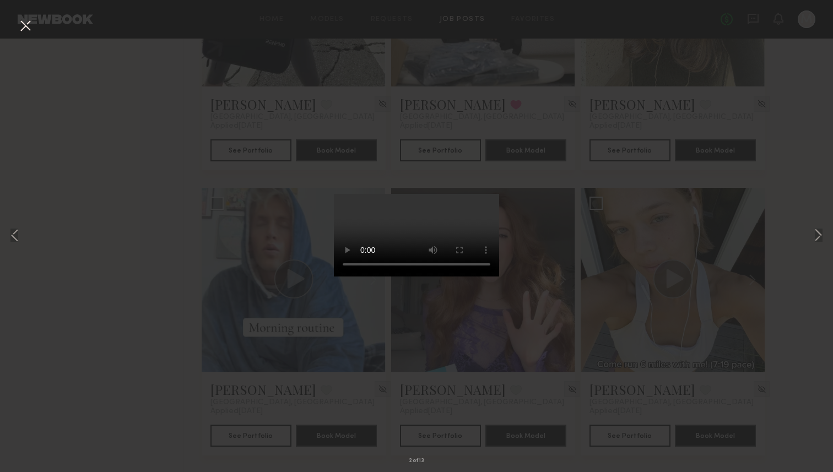
click at [36, 126] on div "2 of 13" at bounding box center [416, 236] width 833 height 472
click at [23, 26] on button at bounding box center [26, 27] width 18 height 20
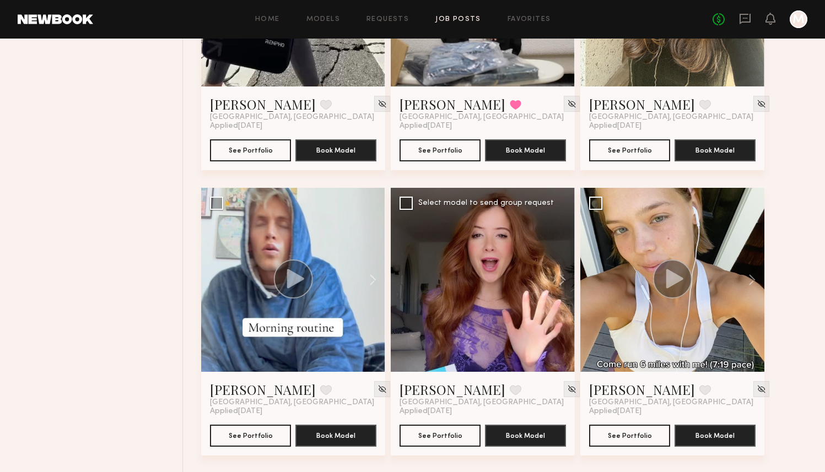
click at [467, 274] on div at bounding box center [483, 280] width 184 height 184
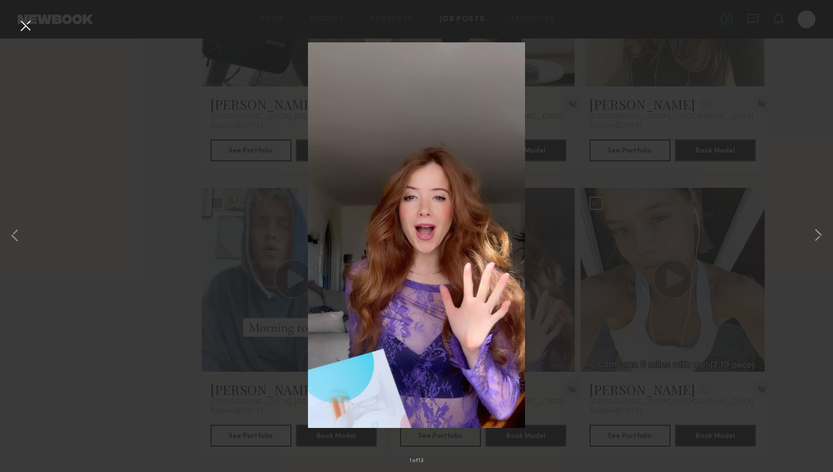
click at [25, 31] on button at bounding box center [26, 27] width 18 height 20
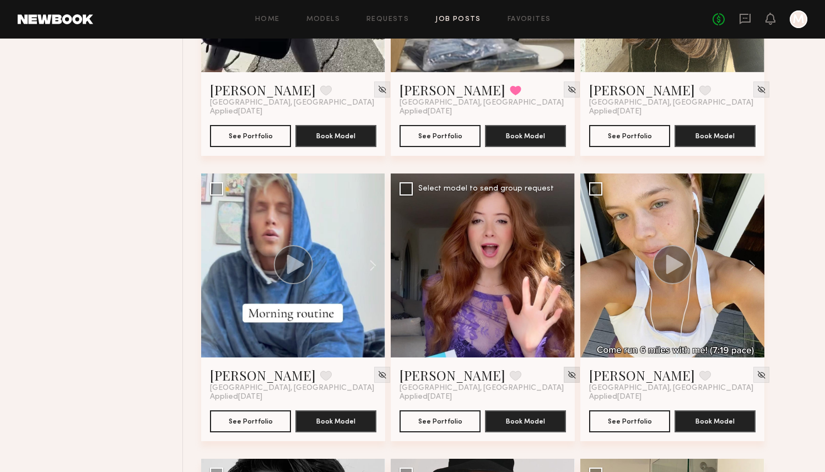
scroll to position [1760, 0]
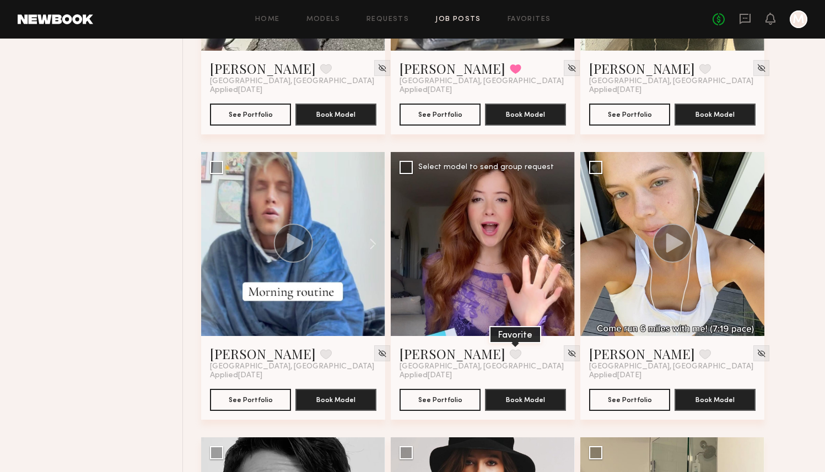
click at [510, 351] on button at bounding box center [516, 354] width 12 height 10
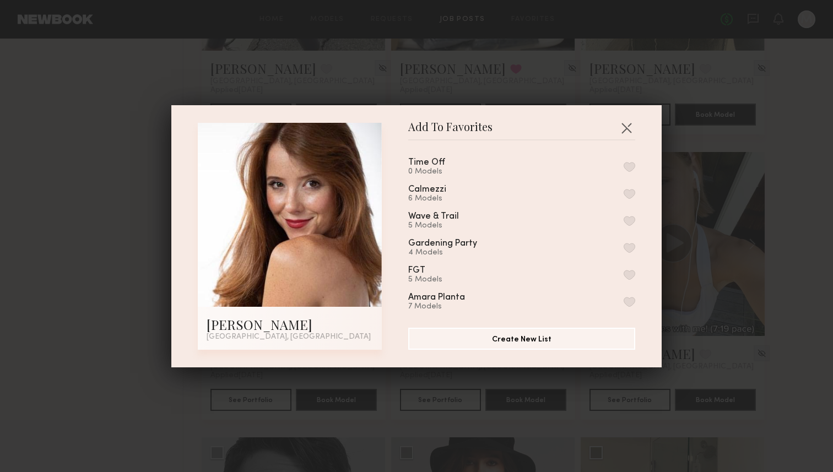
click at [624, 249] on button "button" at bounding box center [630, 248] width 12 height 10
click at [619, 124] on button "button" at bounding box center [627, 128] width 18 height 18
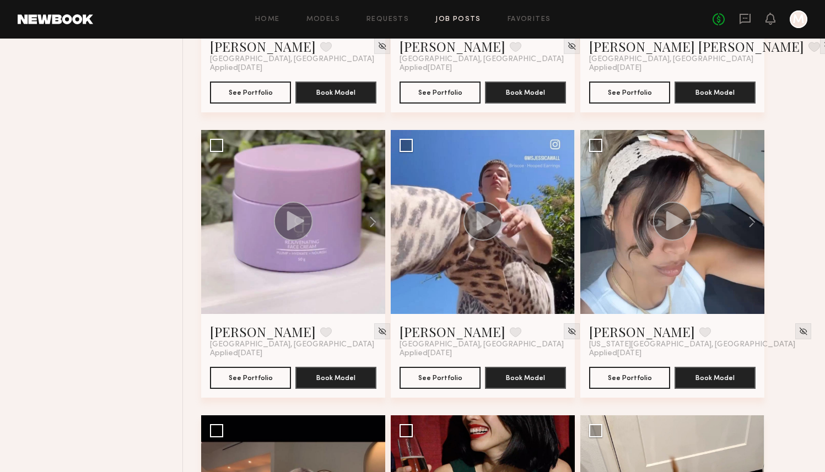
scroll to position [3833, 0]
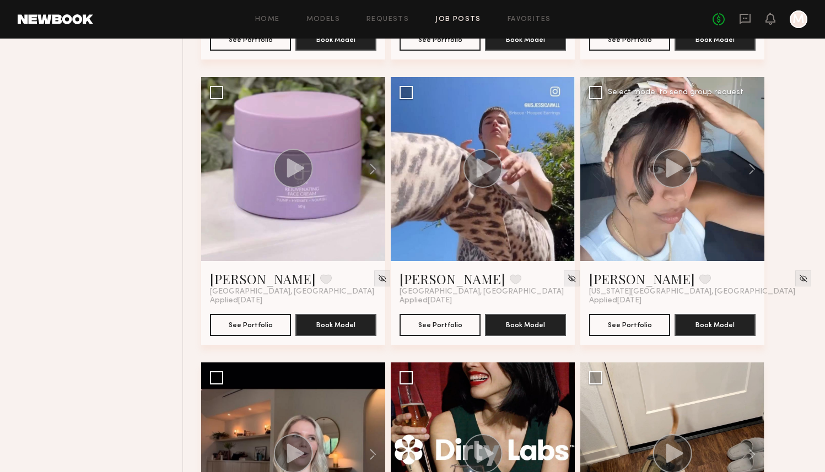
click at [678, 246] on div at bounding box center [672, 169] width 184 height 184
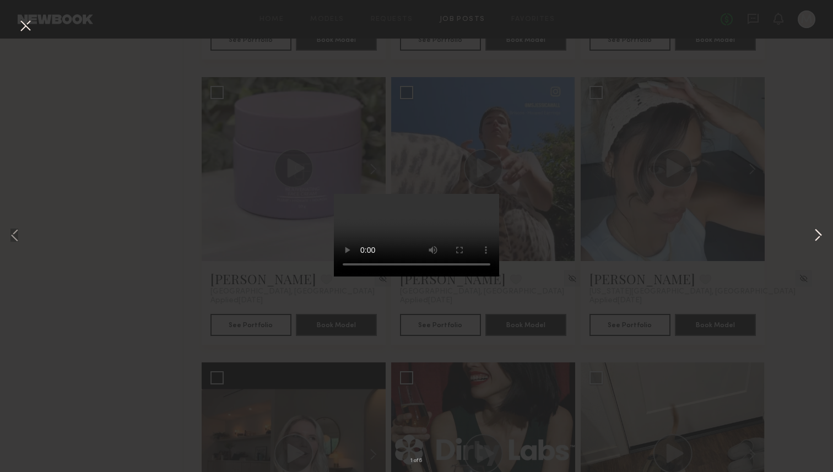
click at [817, 234] on button at bounding box center [818, 236] width 13 height 378
click at [27, 29] on button at bounding box center [26, 27] width 18 height 20
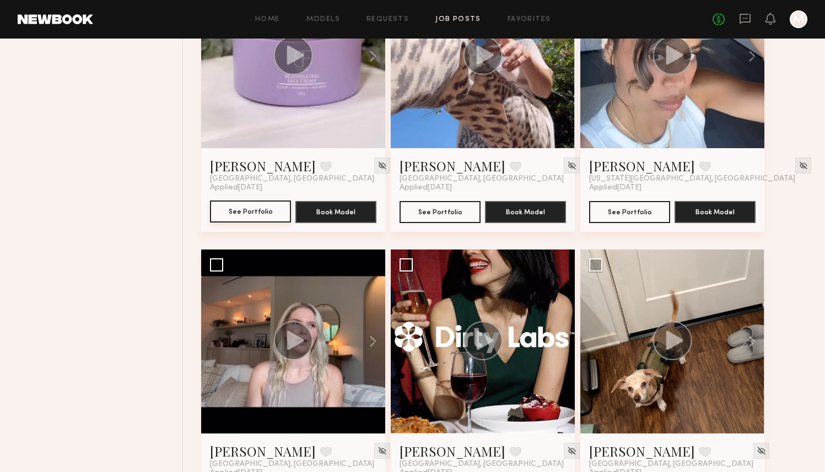
scroll to position [4081, 0]
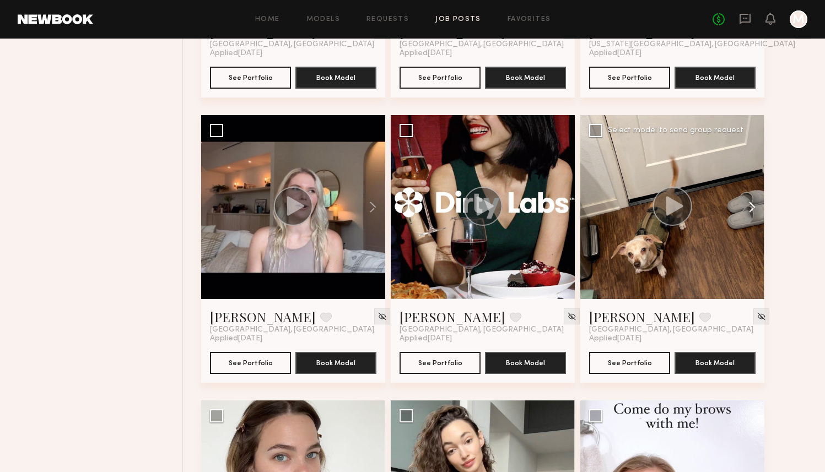
click at [732, 261] on button at bounding box center [746, 207] width 35 height 184
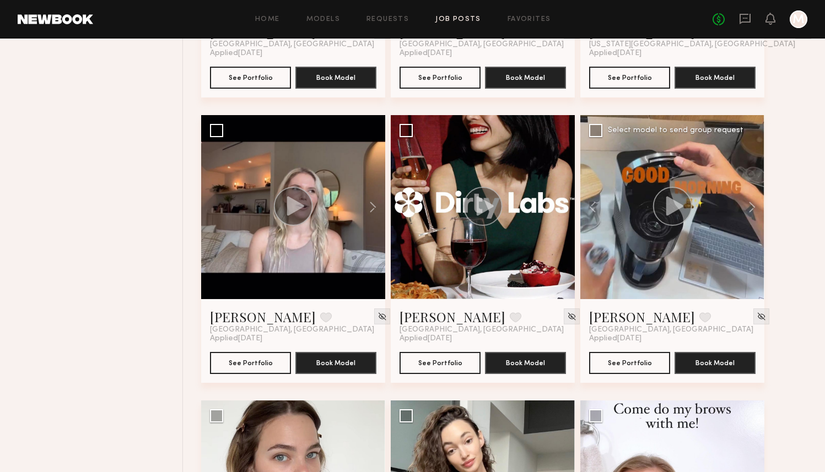
click at [681, 233] on div at bounding box center [672, 207] width 184 height 184
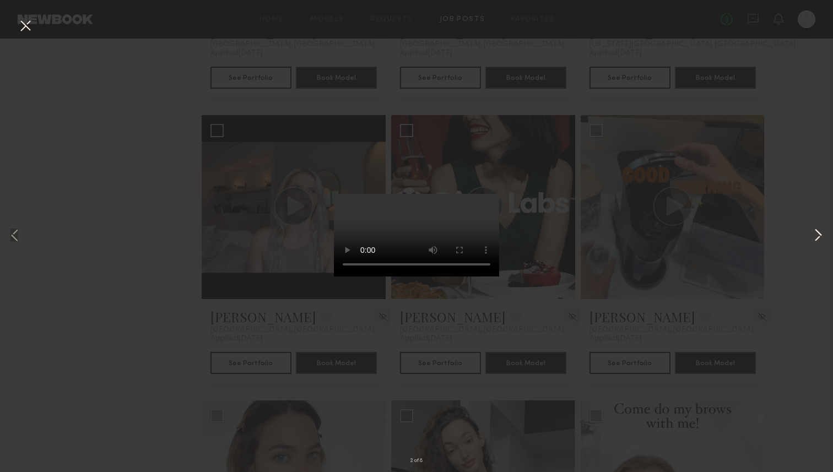
click at [816, 235] on button at bounding box center [818, 236] width 13 height 378
click at [819, 235] on button at bounding box center [818, 236] width 13 height 378
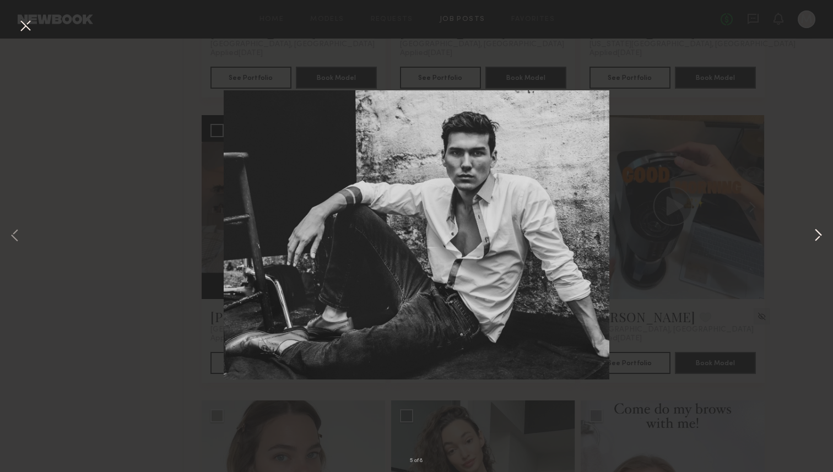
click at [819, 235] on button at bounding box center [818, 236] width 13 height 378
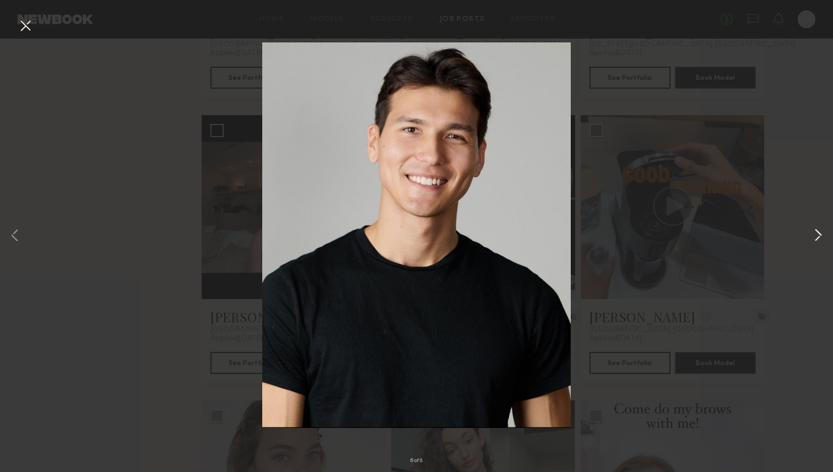
click at [819, 235] on button at bounding box center [818, 236] width 13 height 378
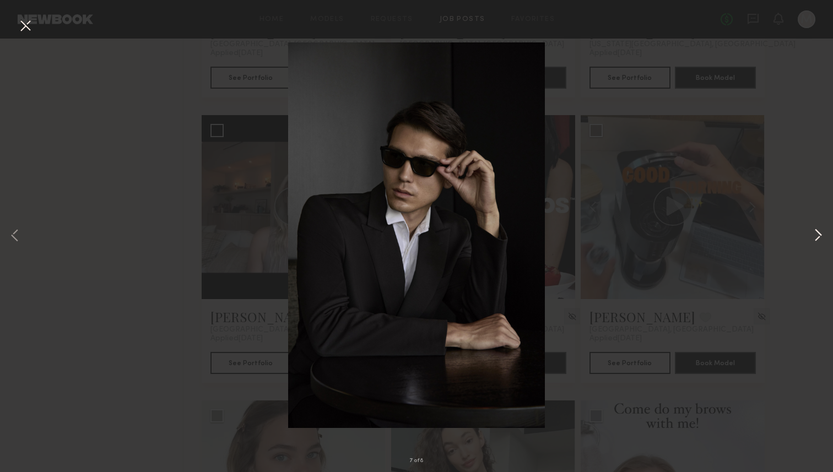
click at [819, 235] on button at bounding box center [818, 236] width 13 height 378
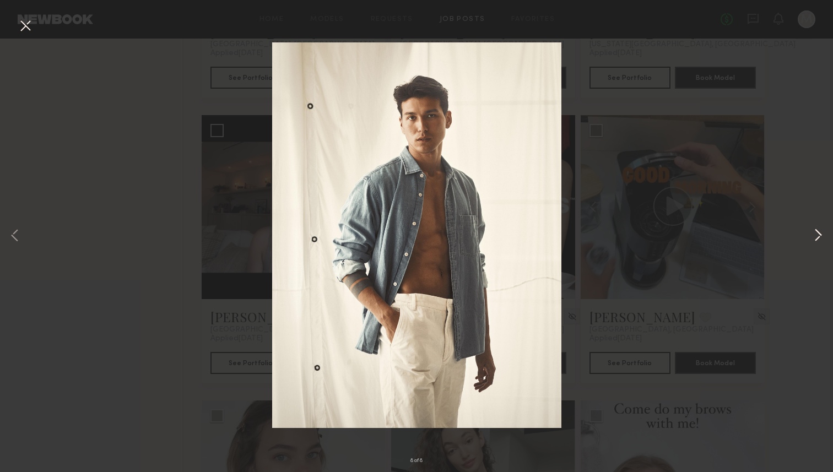
click at [819, 235] on button at bounding box center [818, 236] width 13 height 378
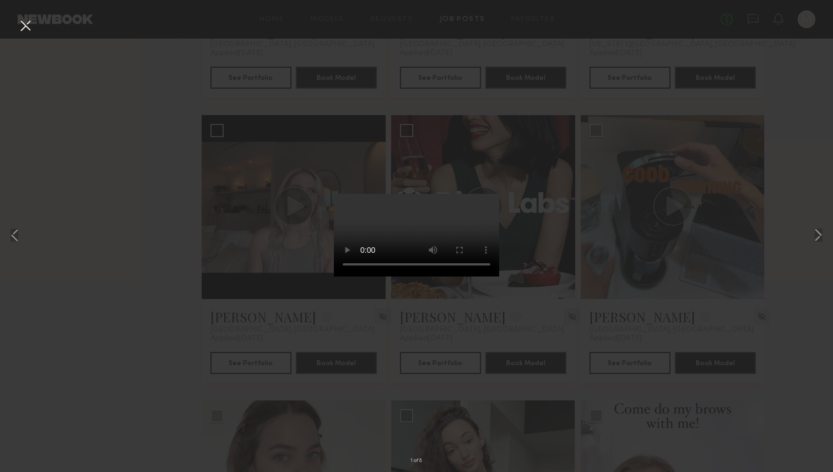
click at [627, 246] on div "1 of 8" at bounding box center [416, 236] width 833 height 472
click at [30, 26] on button at bounding box center [26, 27] width 18 height 20
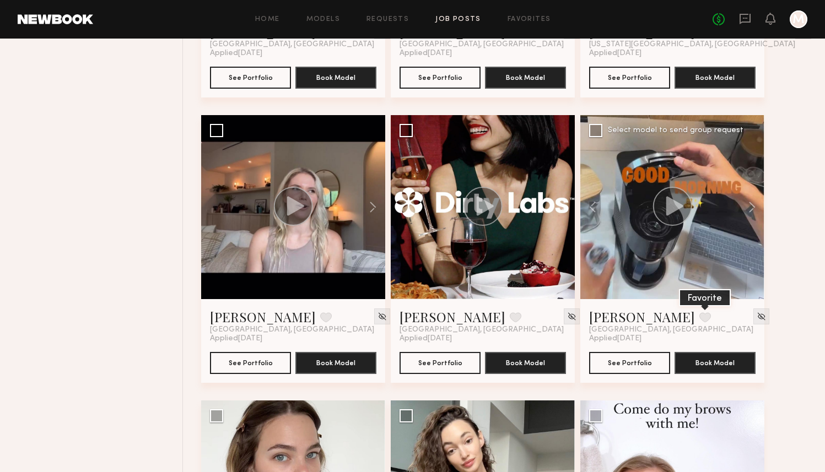
click at [699, 317] on button at bounding box center [705, 317] width 12 height 10
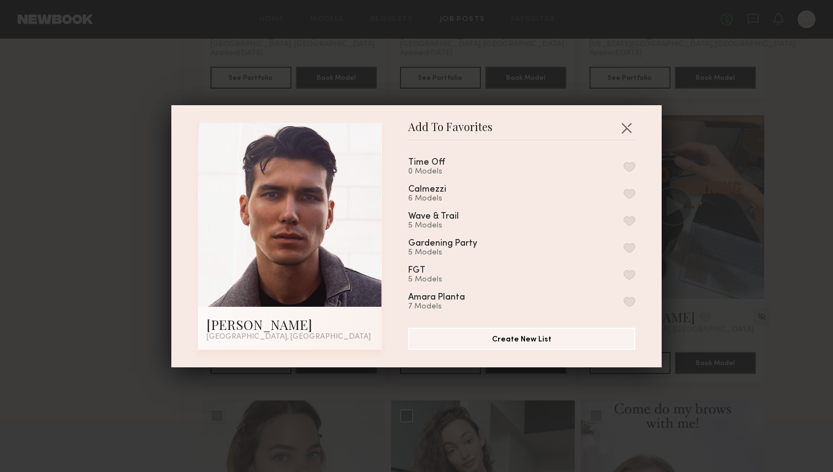
click at [624, 251] on button "button" at bounding box center [630, 248] width 12 height 10
click at [625, 130] on button "button" at bounding box center [627, 128] width 18 height 18
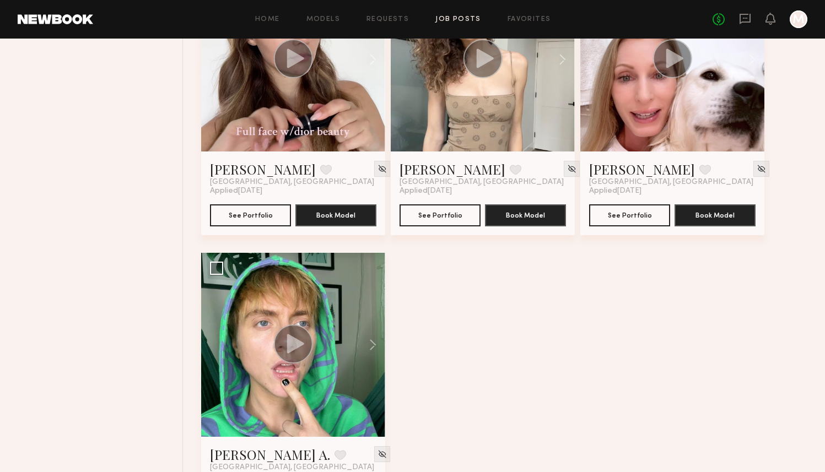
scroll to position [4463, 0]
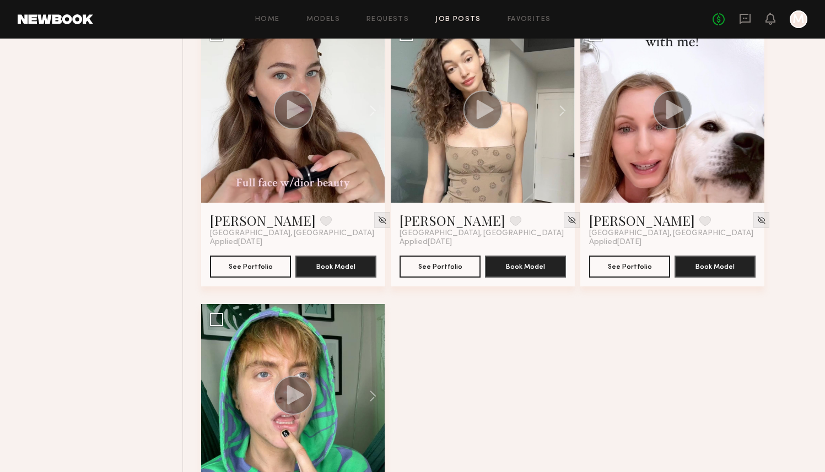
click at [703, 181] on div at bounding box center [672, 111] width 184 height 184
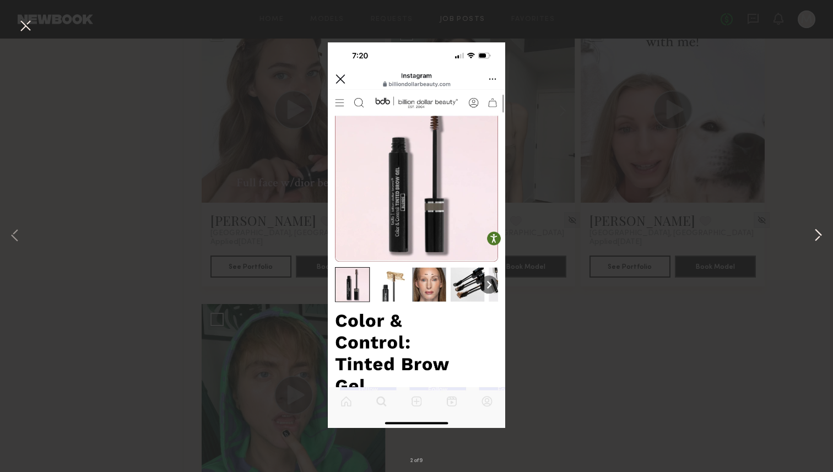
click at [814, 234] on button at bounding box center [818, 236] width 13 height 378
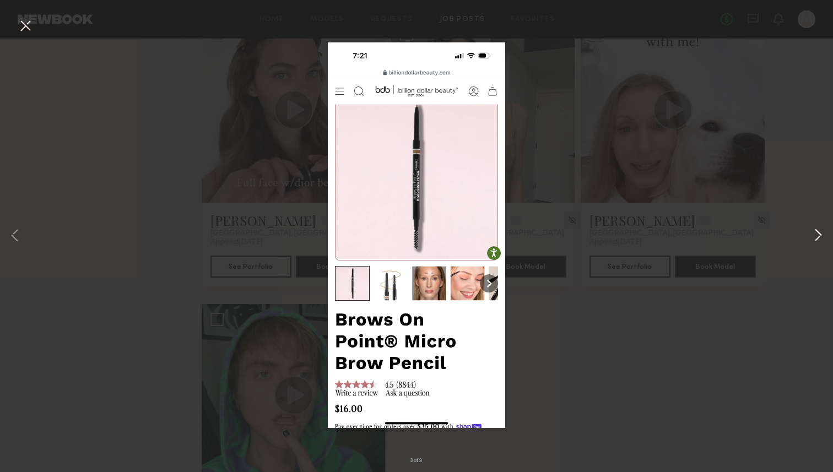
click at [817, 233] on button at bounding box center [818, 236] width 13 height 378
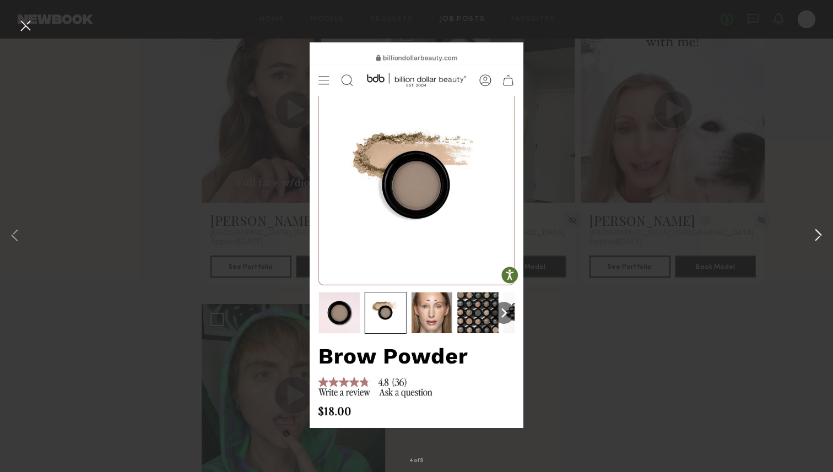
click at [817, 233] on button at bounding box center [818, 236] width 13 height 378
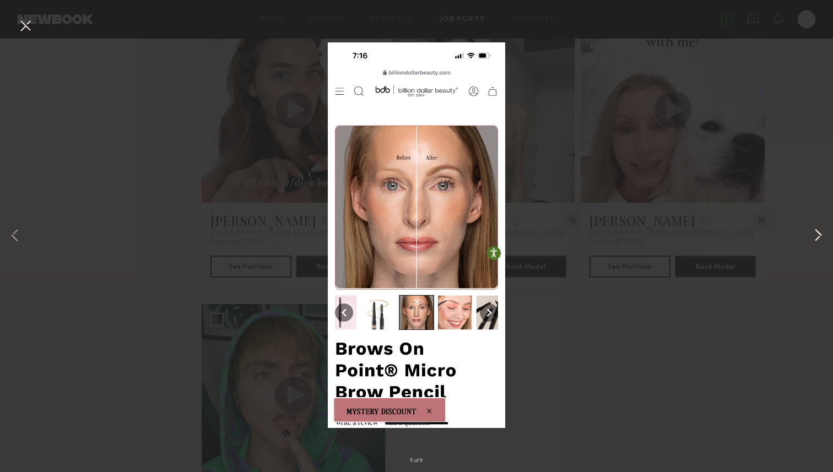
click at [816, 233] on button at bounding box center [818, 236] width 13 height 378
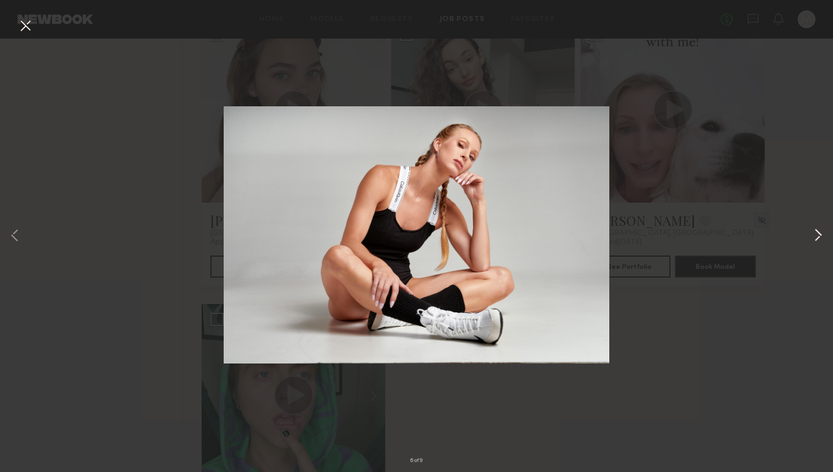
click at [816, 233] on button at bounding box center [818, 236] width 13 height 378
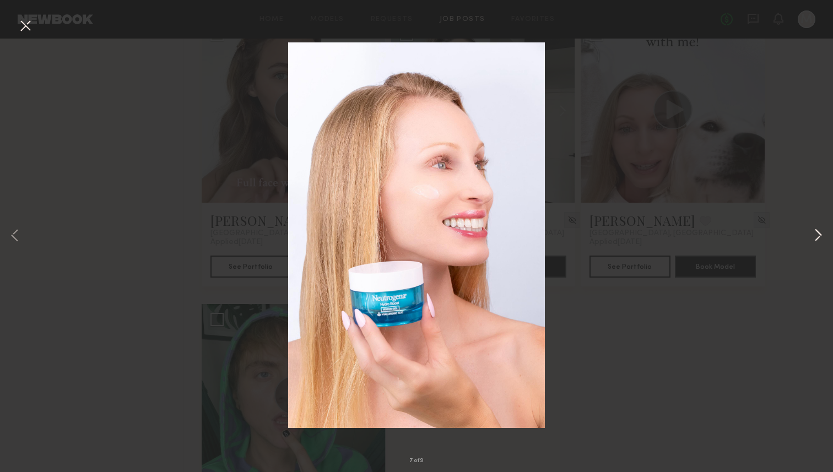
click at [816, 233] on button at bounding box center [818, 236] width 13 height 378
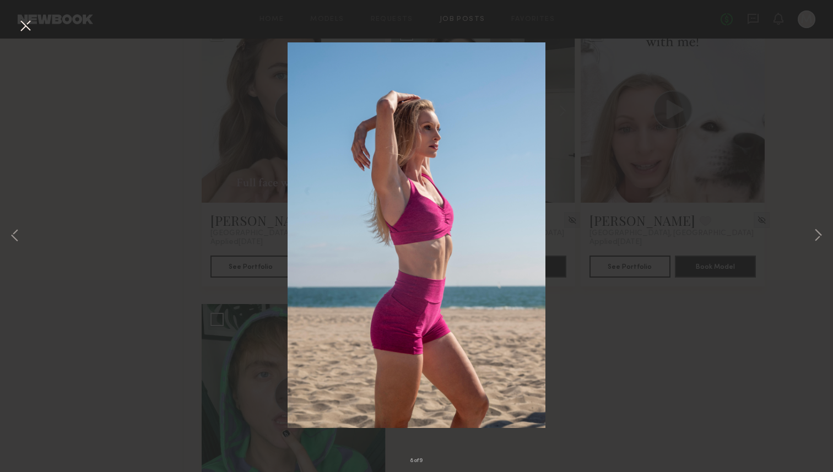
click at [24, 27] on button at bounding box center [26, 27] width 18 height 20
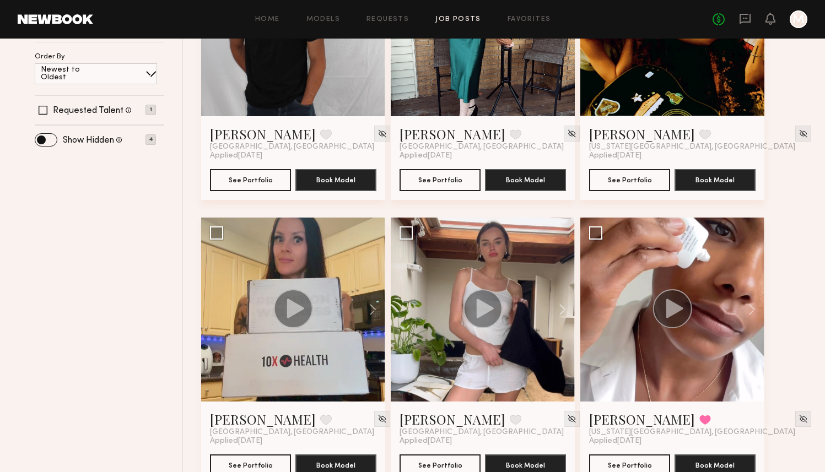
scroll to position [19, 0]
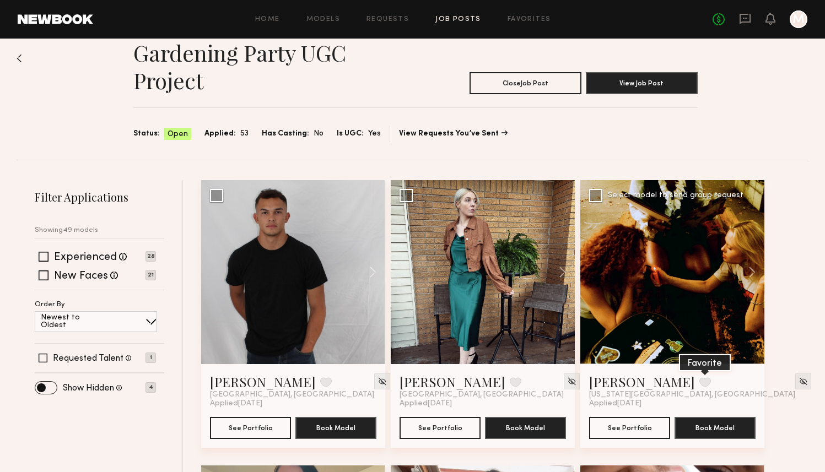
click at [699, 384] on button at bounding box center [705, 383] width 12 height 10
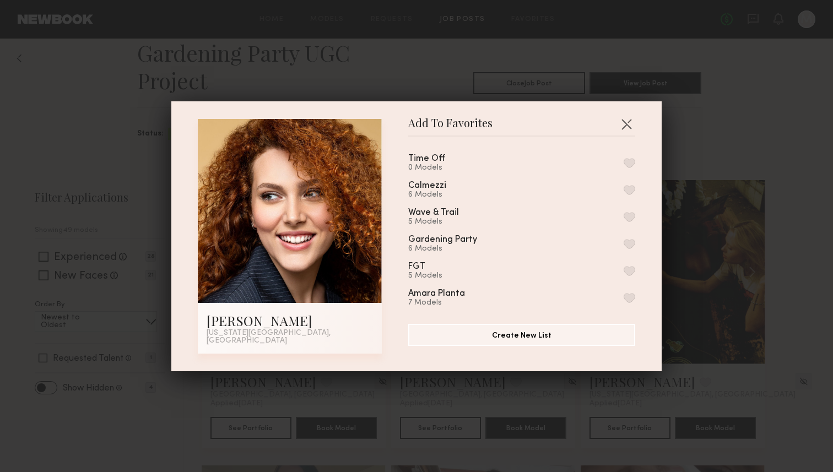
click at [624, 222] on button "button" at bounding box center [630, 217] width 12 height 10
click at [625, 130] on button "button" at bounding box center [627, 124] width 18 height 18
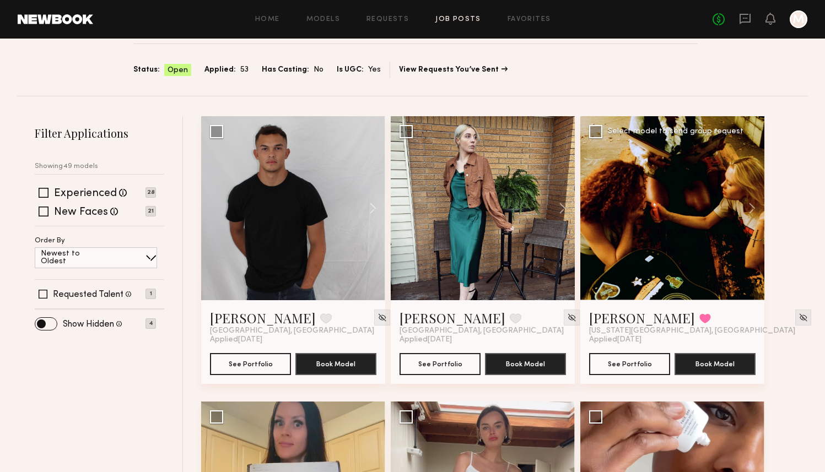
scroll to position [0, 0]
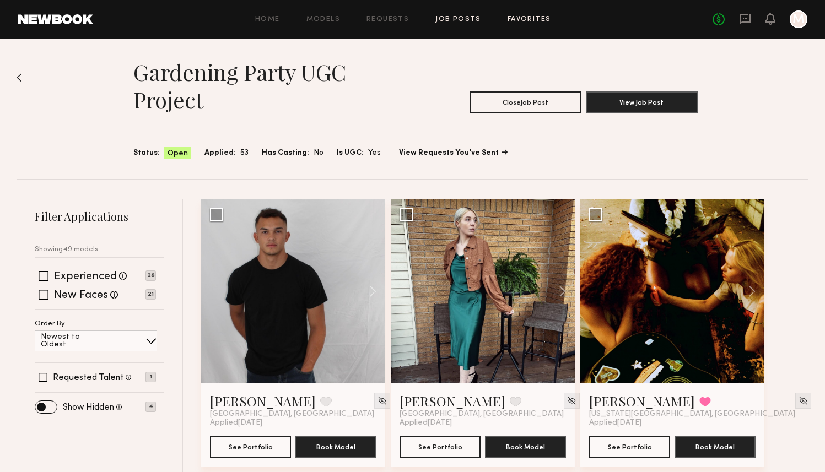
click at [538, 21] on link "Favorites" at bounding box center [530, 19] width 44 height 7
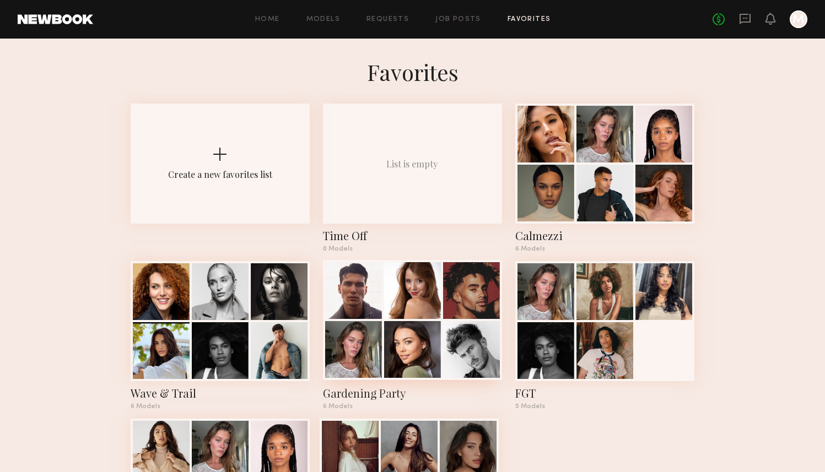
click at [401, 303] on div at bounding box center [412, 290] width 57 height 57
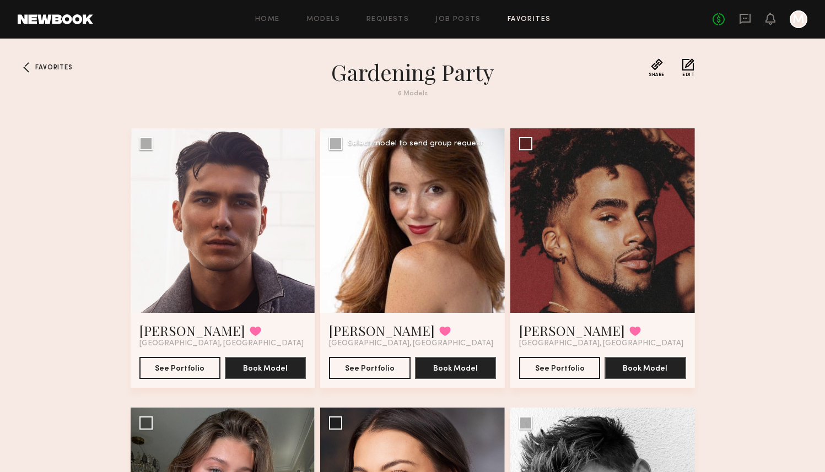
click at [400, 236] on div at bounding box center [412, 220] width 185 height 185
click at [416, 251] on div at bounding box center [412, 220] width 185 height 185
click at [373, 368] on button "See Portfolio" at bounding box center [369, 368] width 81 height 22
click at [451, 20] on link "Job Posts" at bounding box center [458, 19] width 46 height 7
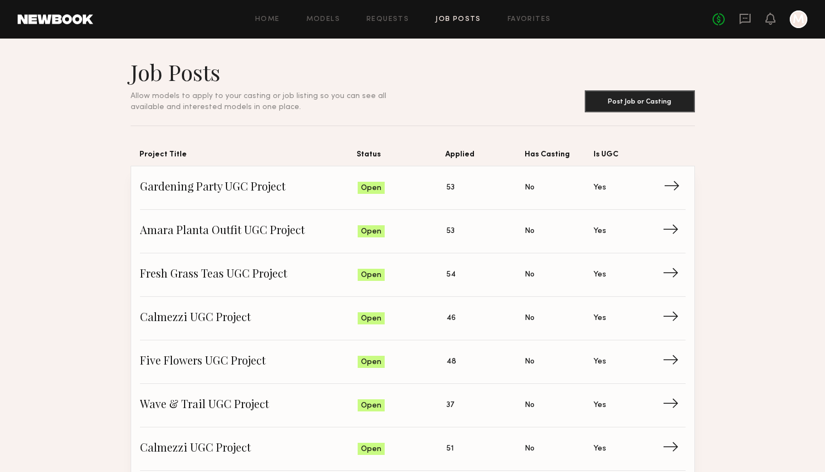
click at [281, 196] on span "Gardening Party UGC Project" at bounding box center [249, 188] width 218 height 17
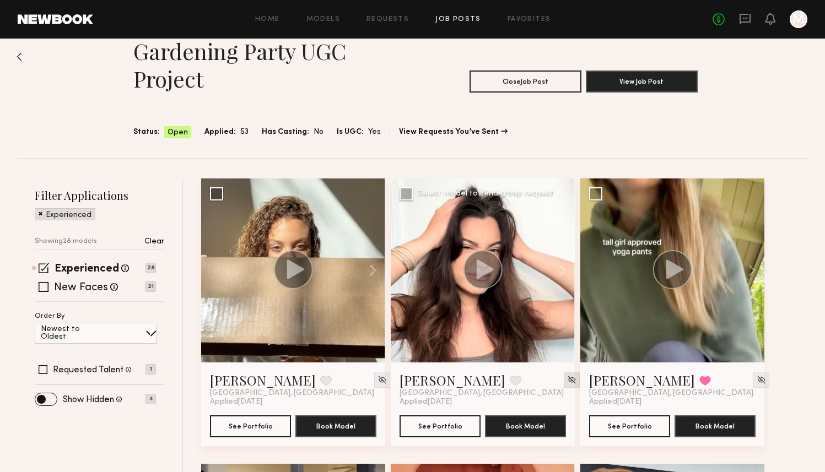
scroll to position [28, 0]
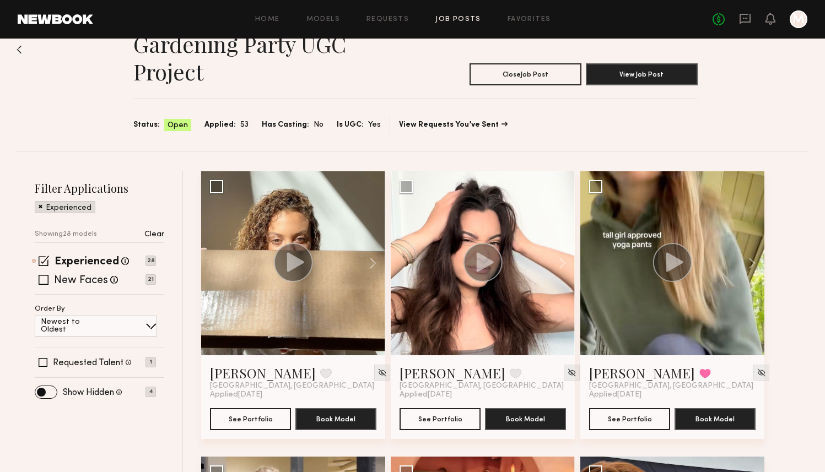
click at [156, 235] on p "Clear" at bounding box center [154, 235] width 20 height 8
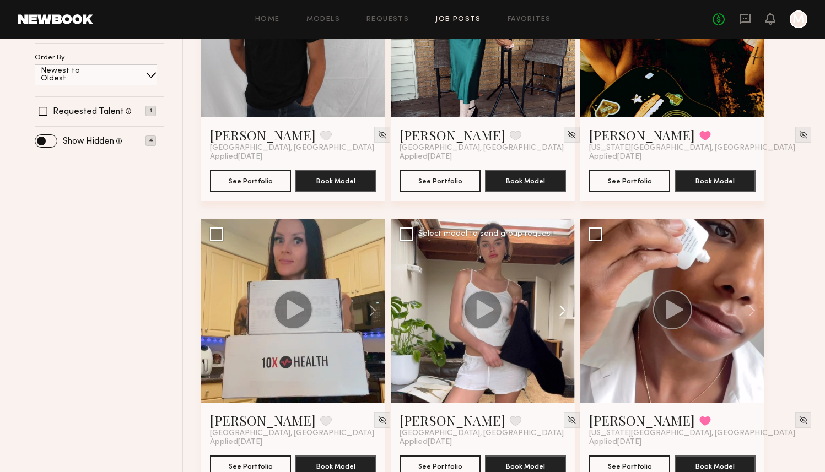
scroll to position [130, 0]
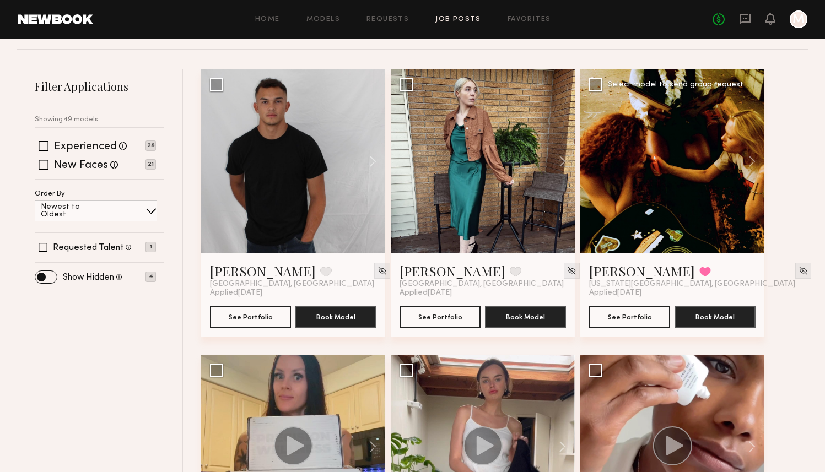
click at [644, 174] on div at bounding box center [672, 161] width 184 height 184
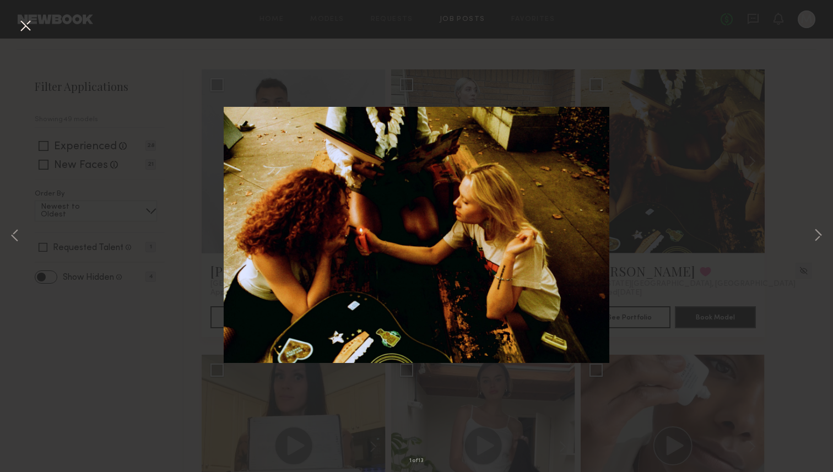
click at [697, 152] on div "1 of 13" at bounding box center [416, 236] width 833 height 472
click at [17, 18] on button at bounding box center [26, 27] width 18 height 20
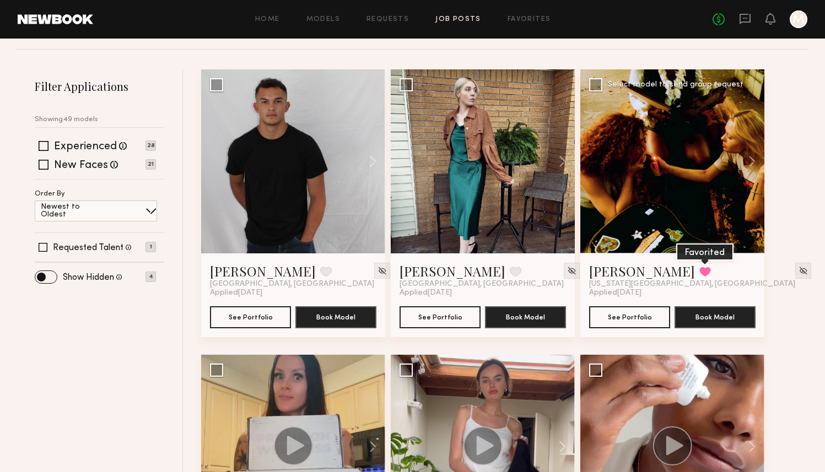
click at [699, 274] on button at bounding box center [705, 272] width 12 height 10
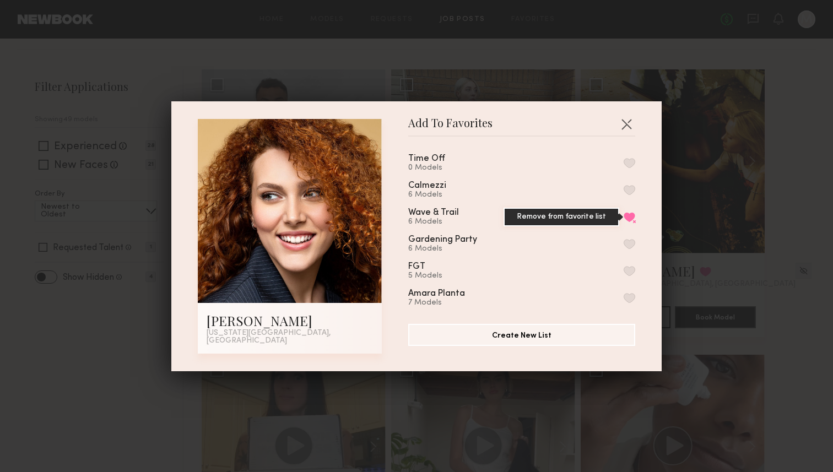
click at [624, 221] on button "Remove from favorite list" at bounding box center [630, 217] width 12 height 10
click at [624, 249] on button "button" at bounding box center [630, 244] width 12 height 10
click at [620, 129] on button "button" at bounding box center [627, 124] width 18 height 18
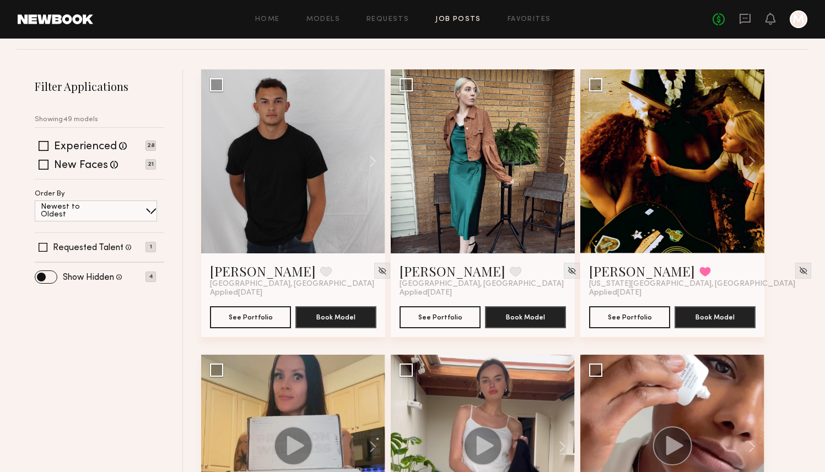
click at [540, 24] on div "Home Models Requests Job Posts Favorites Sign Out No fees up to $5,000 M" at bounding box center [450, 19] width 714 height 18
click at [535, 22] on link "Favorites" at bounding box center [530, 19] width 44 height 7
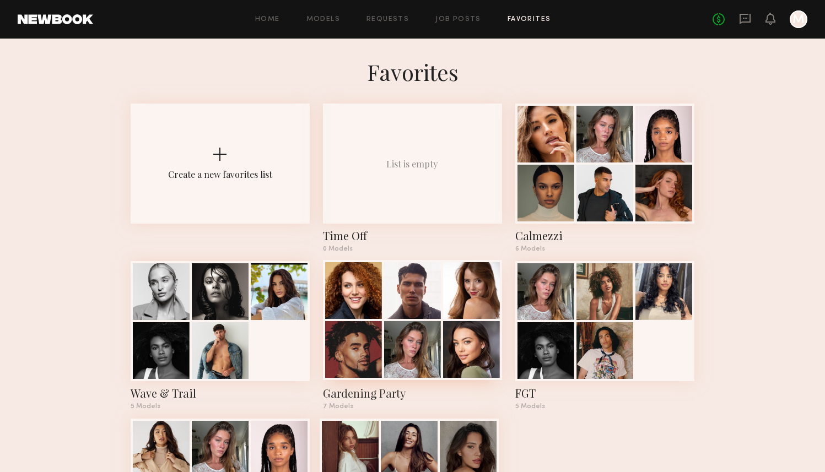
click at [434, 338] on div at bounding box center [412, 349] width 57 height 57
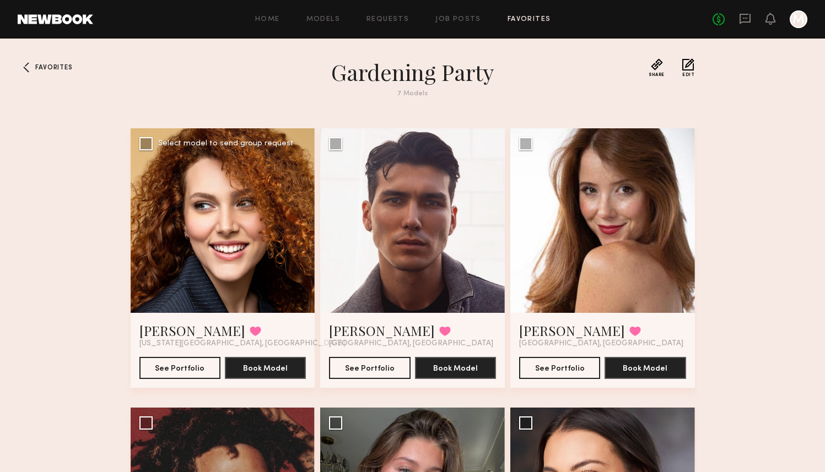
click at [217, 225] on div at bounding box center [223, 220] width 185 height 185
click at [211, 245] on div at bounding box center [223, 220] width 185 height 185
click at [189, 374] on button "See Portfolio" at bounding box center [179, 368] width 81 height 22
click at [264, 371] on button "Book Model" at bounding box center [265, 368] width 81 height 22
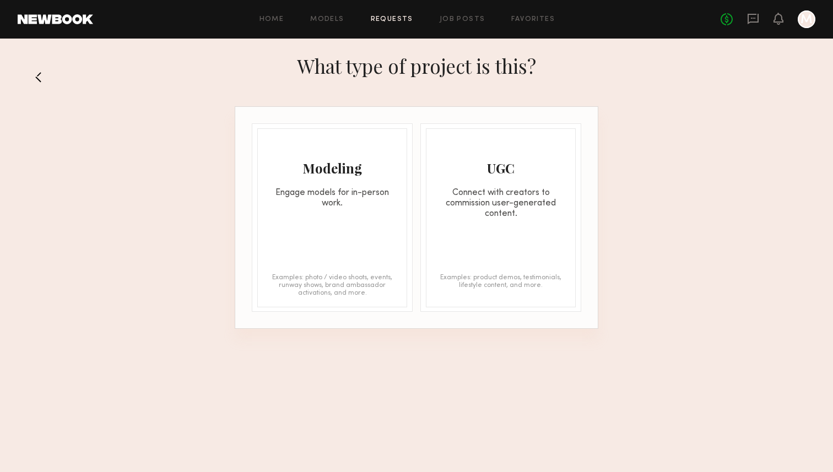
click at [506, 225] on div "UGC Connect with creators to commission user-generated content. Examples: produ…" at bounding box center [501, 217] width 150 height 179
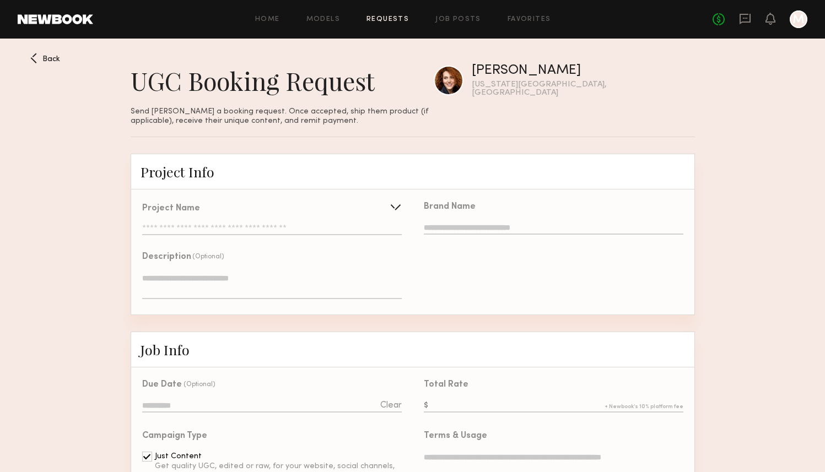
click at [370, 212] on div "Project Name" at bounding box center [271, 208] width 259 height 9
click at [393, 209] on div at bounding box center [396, 207] width 18 height 18
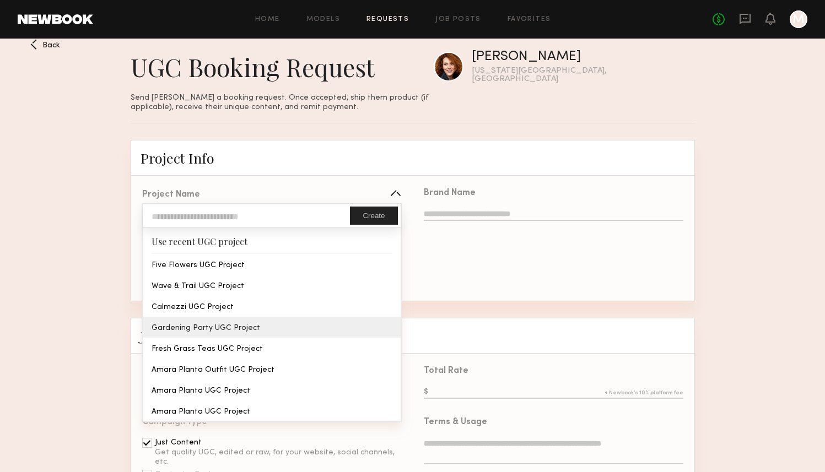
scroll to position [28, 0]
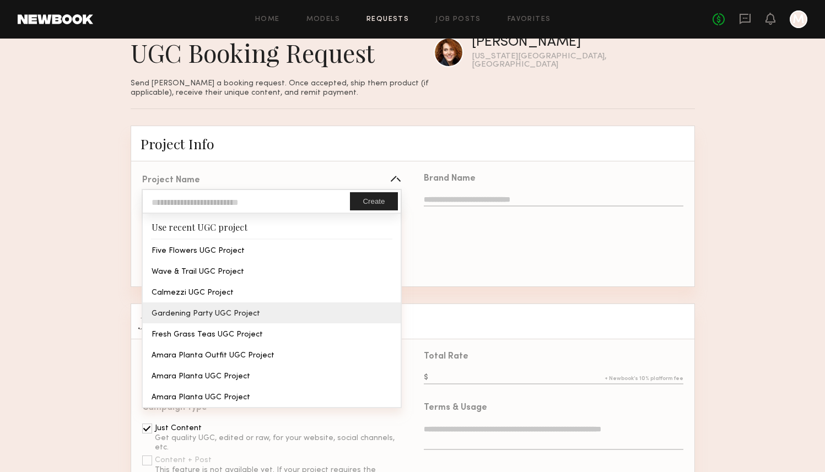
type input "**********"
type textarea "**********"
type input "**********"
type textarea "**********"
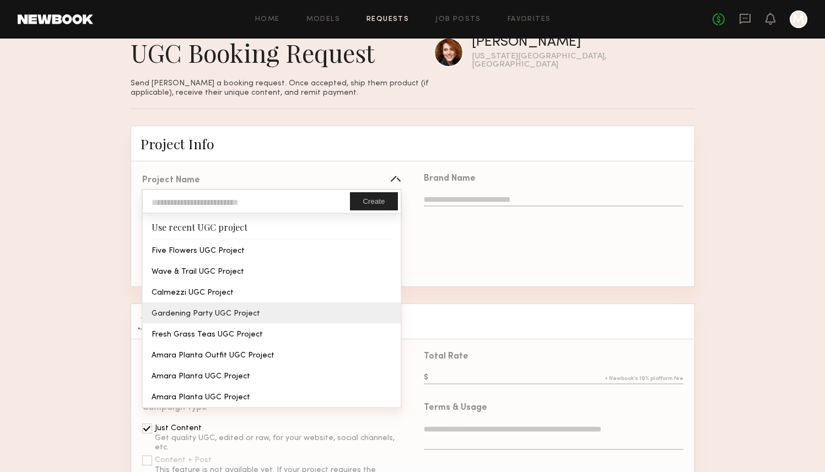
type textarea "**********"
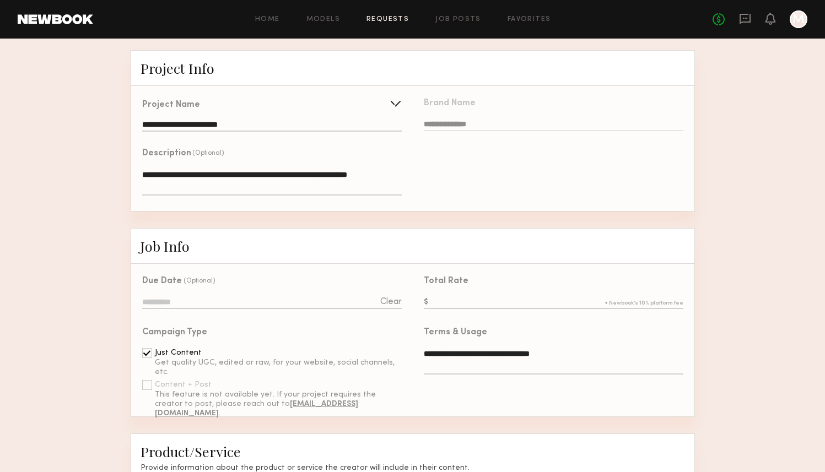
scroll to position [0, 0]
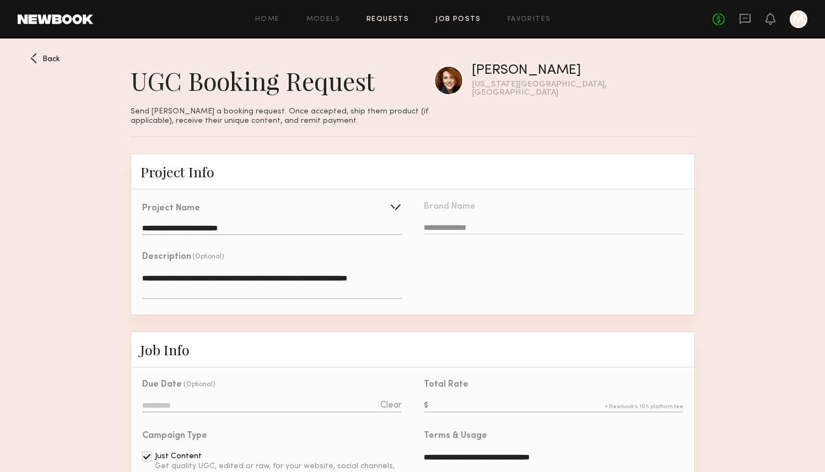
click at [463, 21] on link "Job Posts" at bounding box center [458, 19] width 46 height 7
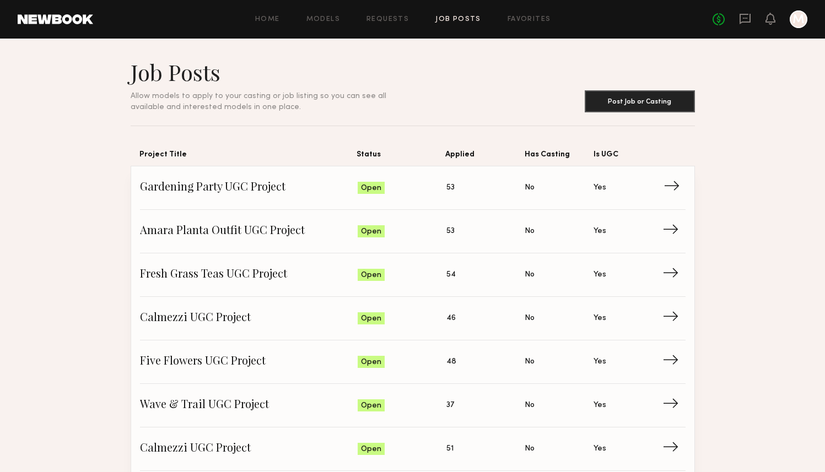
click at [307, 196] on span "Gardening Party UGC Project" at bounding box center [249, 188] width 218 height 17
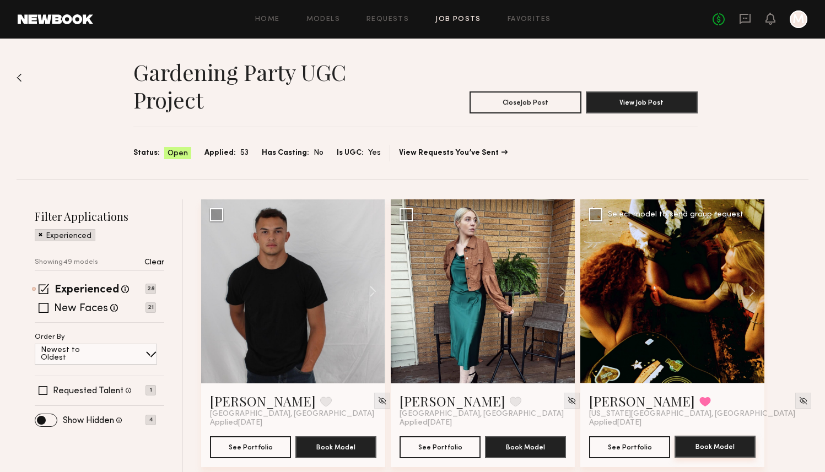
click at [747, 443] on button "Book Model" at bounding box center [715, 447] width 81 height 22
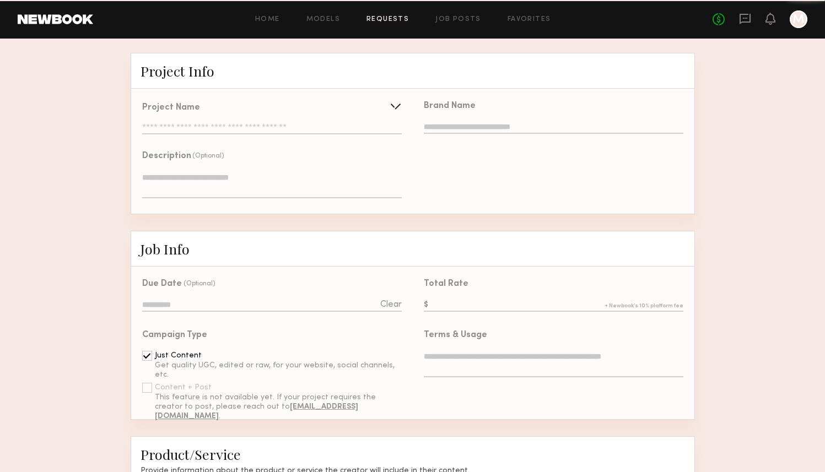
type input "**********"
type textarea "**********"
type input "**********"
type textarea "**********"
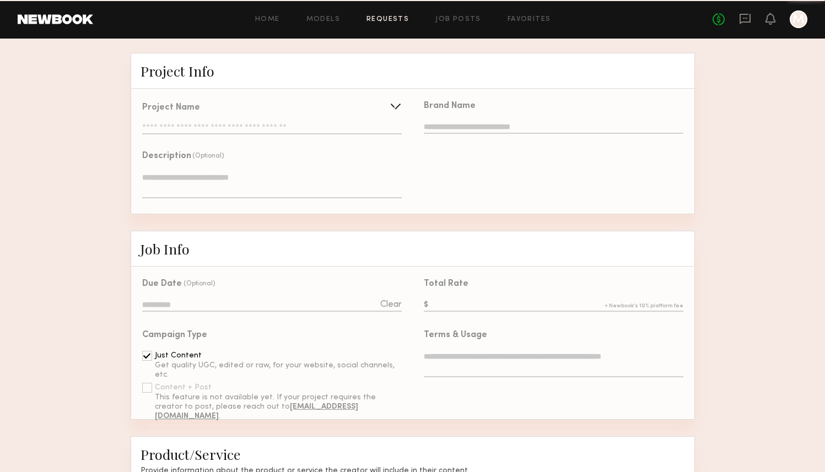
type textarea "**********"
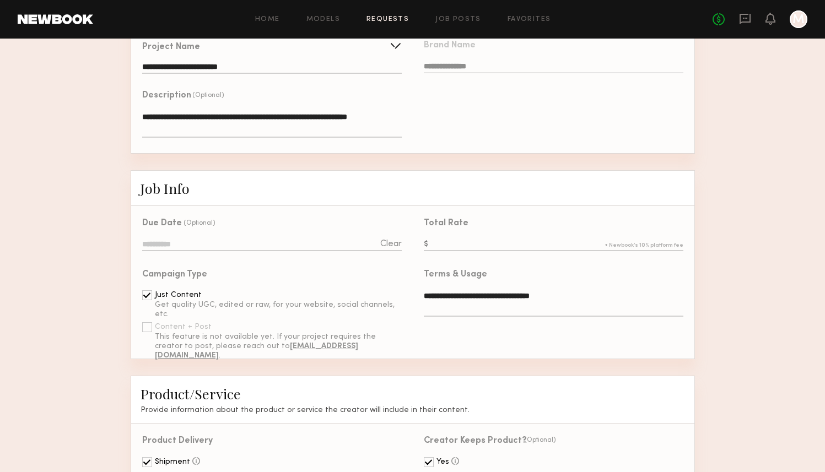
scroll to position [218, 0]
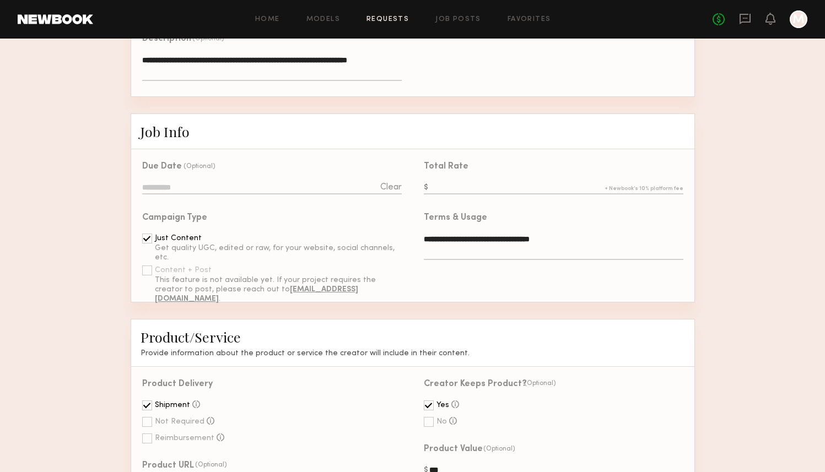
click at [490, 185] on input "text" at bounding box center [553, 188] width 259 height 12
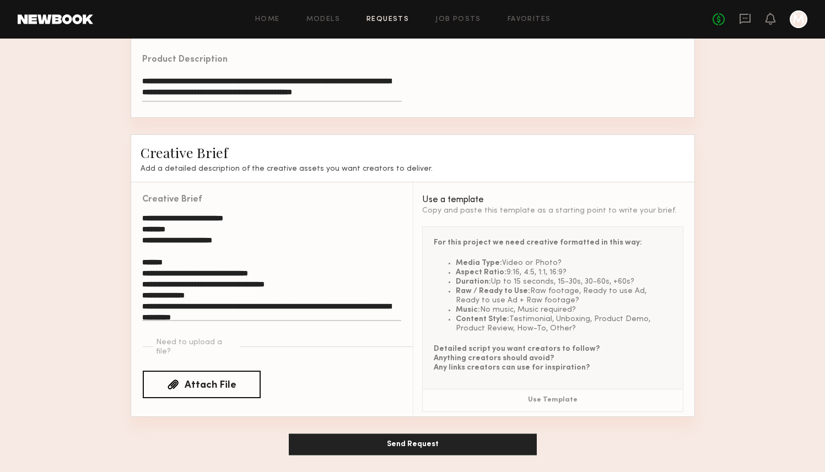
scroll to position [43, 0]
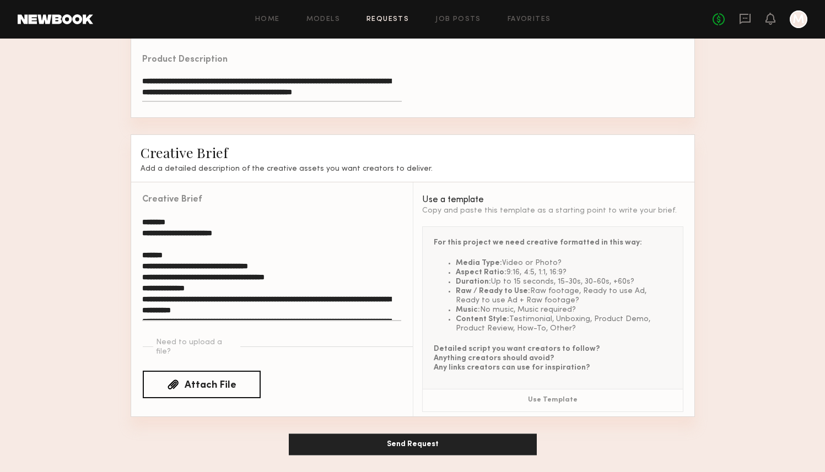
type input "***"
click at [186, 249] on textarea "**********" at bounding box center [271, 268] width 259 height 106
click at [185, 257] on textarea "**********" at bounding box center [271, 268] width 259 height 106
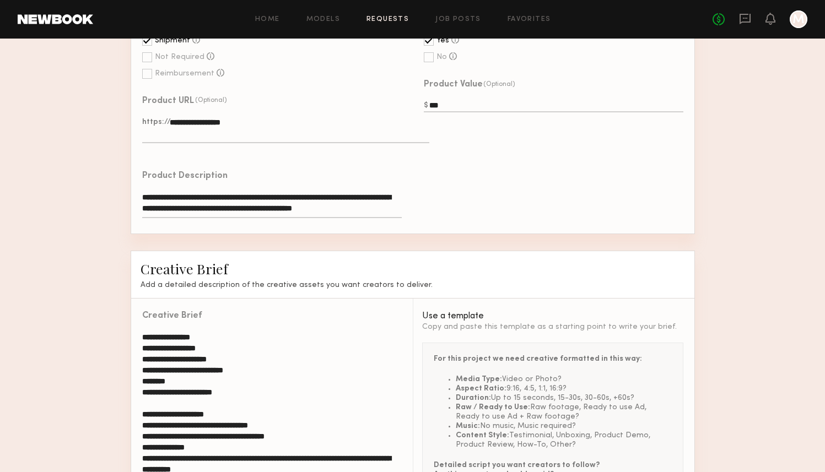
scroll to position [786, 0]
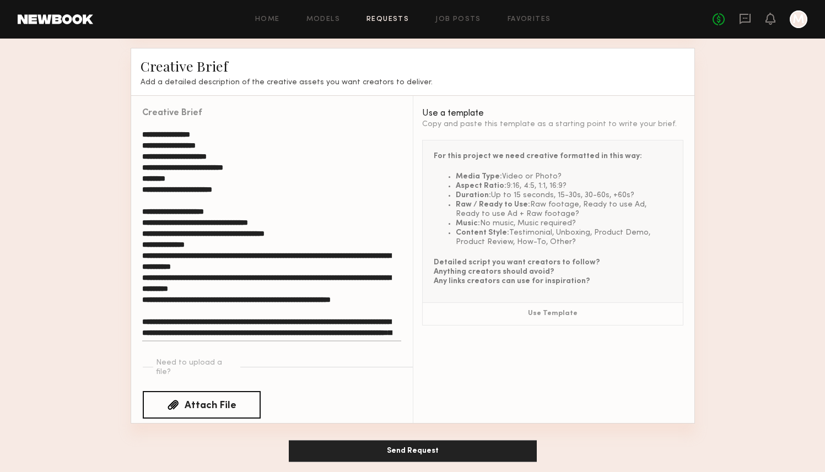
type textarea "**********"
click at [417, 443] on button "Send Request" at bounding box center [413, 451] width 248 height 22
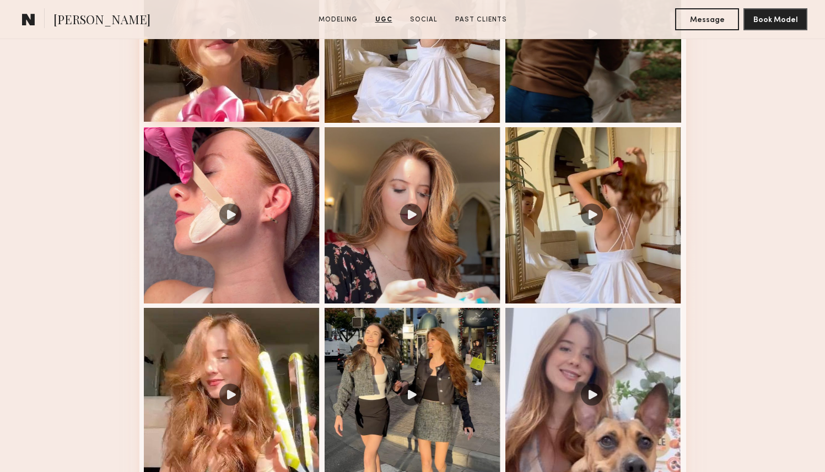
scroll to position [1155, 0]
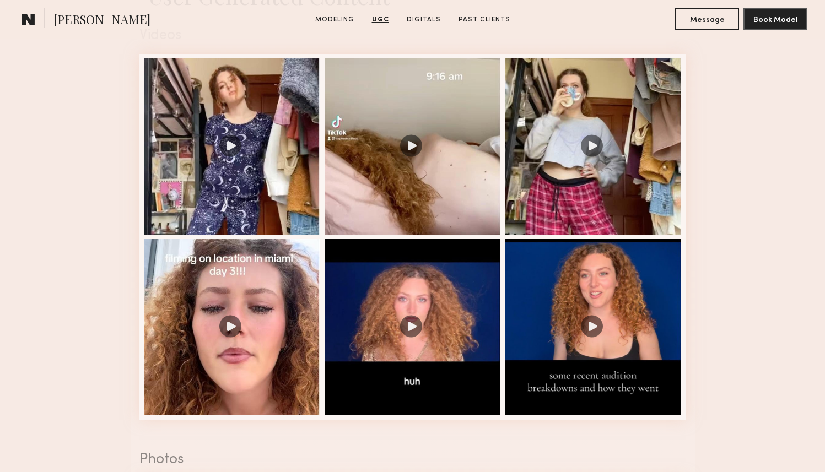
scroll to position [1006, 0]
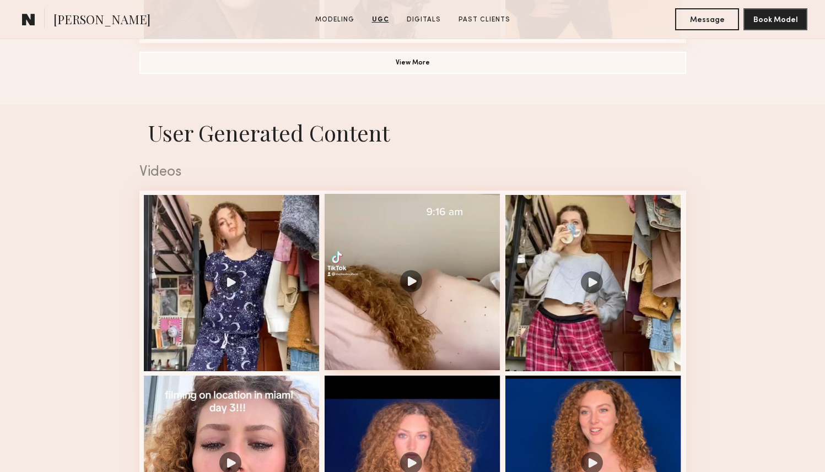
click at [392, 333] on div at bounding box center [413, 282] width 176 height 176
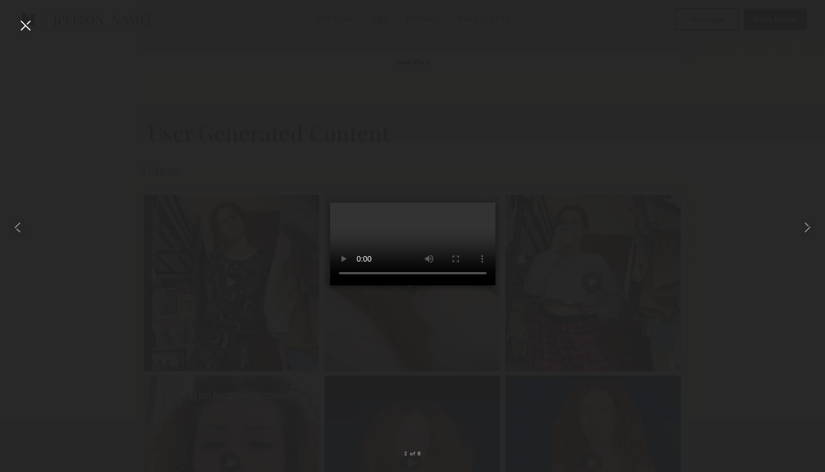
click at [108, 198] on div at bounding box center [412, 227] width 825 height 419
